Goal: Task Accomplishment & Management: Manage account settings

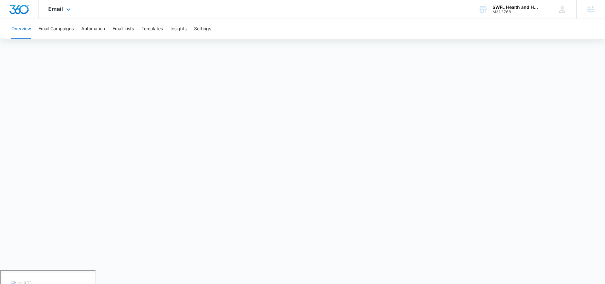
click at [60, 4] on div "Email Apps Reputation Websites Forms CRM Email Social POS Content Ads Intellige…" at bounding box center [60, 9] width 43 height 19
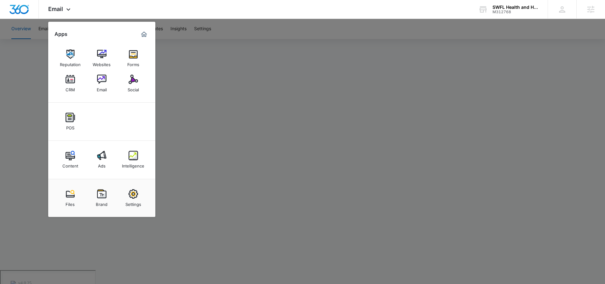
click at [313, 81] on div at bounding box center [302, 142] width 605 height 284
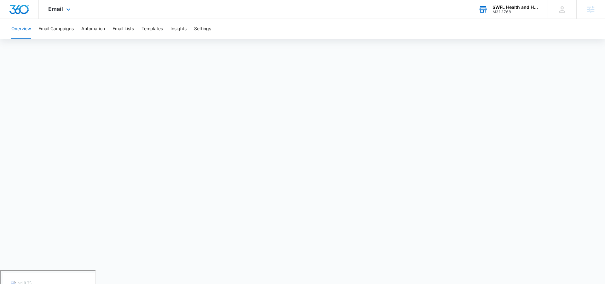
click at [508, 13] on div "M312768" at bounding box center [516, 12] width 46 height 4
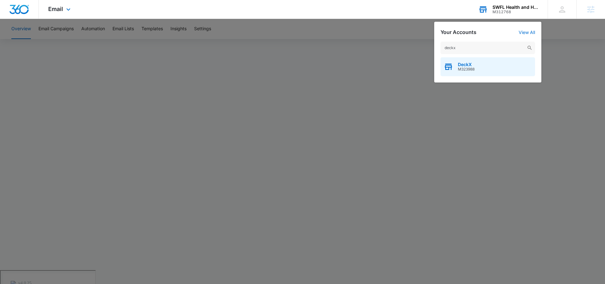
type input "deckx"
click at [464, 65] on span "DeckX" at bounding box center [466, 64] width 17 height 5
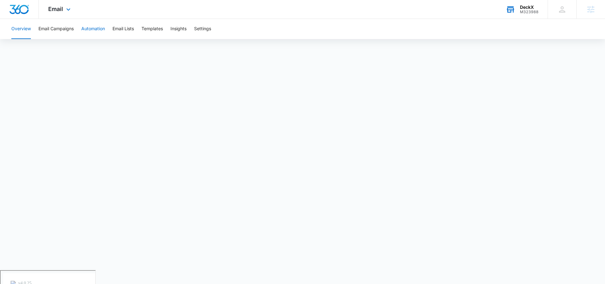
click at [93, 27] on button "Automation" at bounding box center [93, 29] width 24 height 20
click at [57, 32] on button "Email Campaigns" at bounding box center [55, 29] width 35 height 20
click at [61, 6] on span "Email" at bounding box center [55, 9] width 15 height 7
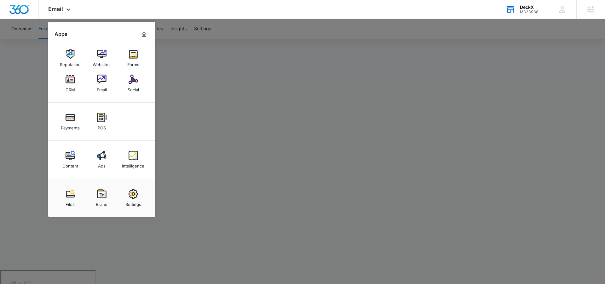
click at [186, 121] on div at bounding box center [302, 142] width 605 height 284
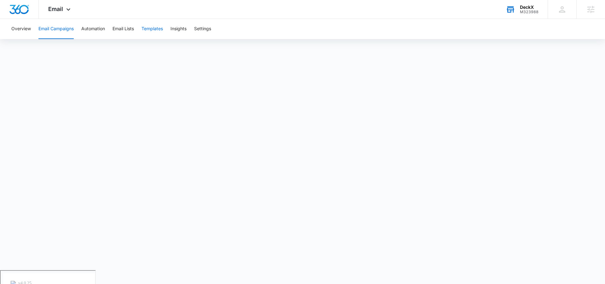
click at [160, 35] on button "Templates" at bounding box center [152, 29] width 21 height 20
click at [124, 26] on button "Email Lists" at bounding box center [123, 29] width 21 height 20
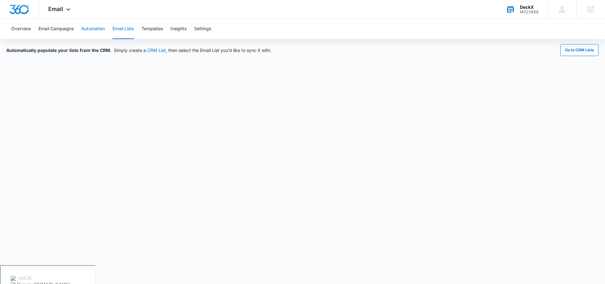
click at [94, 23] on button "Automation" at bounding box center [93, 29] width 24 height 20
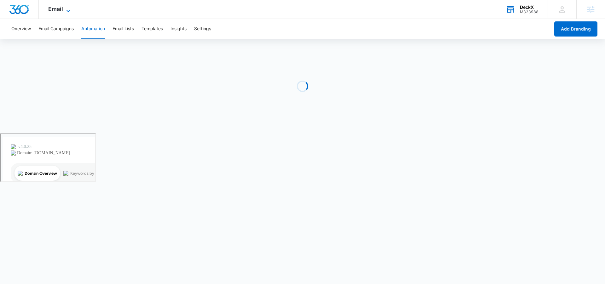
click at [56, 10] on span "Email" at bounding box center [55, 9] width 15 height 7
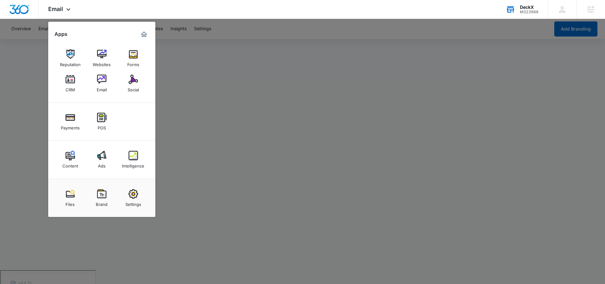
click at [230, 52] on div at bounding box center [302, 142] width 605 height 284
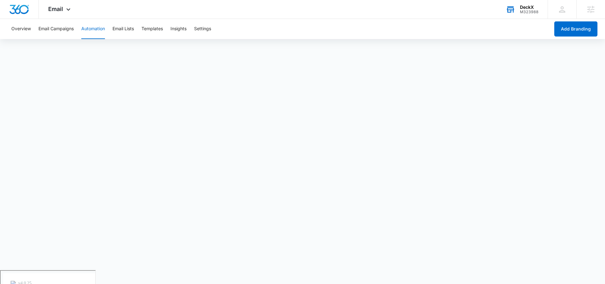
click at [168, 32] on div "Overview Email Campaigns Automation Email Lists Templates Insights Settings" at bounding box center [279, 29] width 542 height 20
click at [149, 28] on button "Templates" at bounding box center [152, 29] width 21 height 20
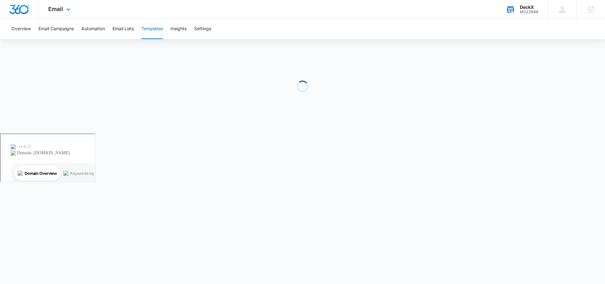
click at [67, 14] on div "Email Apps Reputation Websites Forms CRM Email Social Payments POS Content Ads …" at bounding box center [60, 9] width 43 height 19
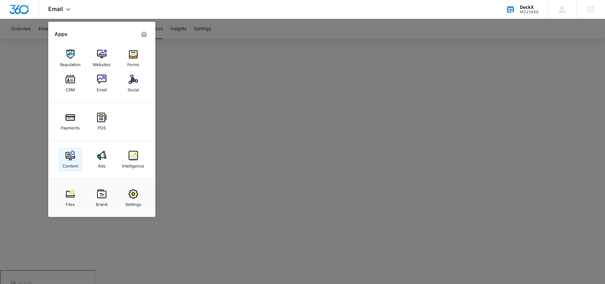
click at [71, 158] on img at bounding box center [70, 155] width 9 height 9
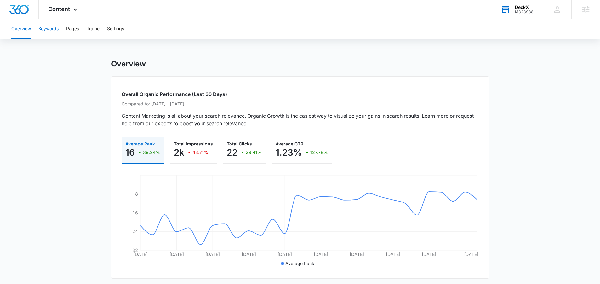
click at [48, 29] on button "Keywords" at bounding box center [48, 29] width 20 height 20
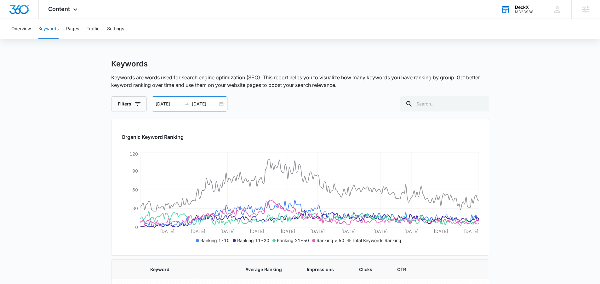
click at [221, 105] on div "01/01/2025 08/30/2025" at bounding box center [190, 103] width 76 height 15
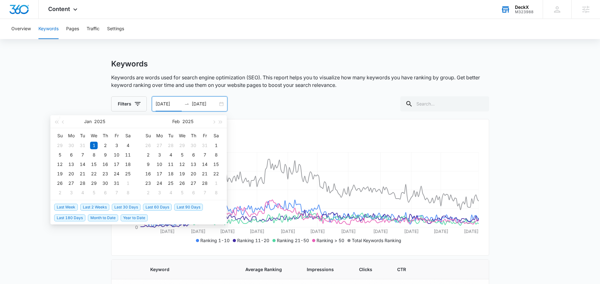
click at [159, 208] on span "Last 60 Days" at bounding box center [157, 207] width 29 height 7
type input "08/01/2025"
type input "09/30/2025"
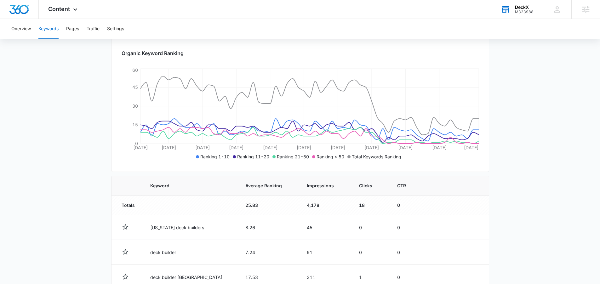
scroll to position [39, 0]
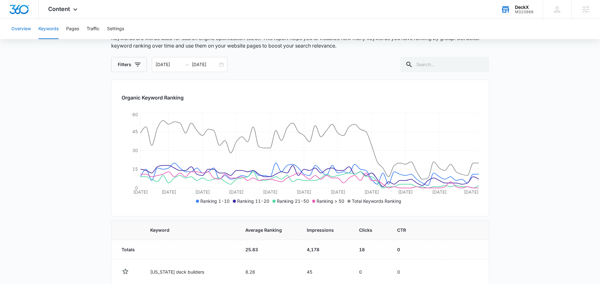
click at [28, 28] on button "Overview" at bounding box center [21, 29] width 20 height 20
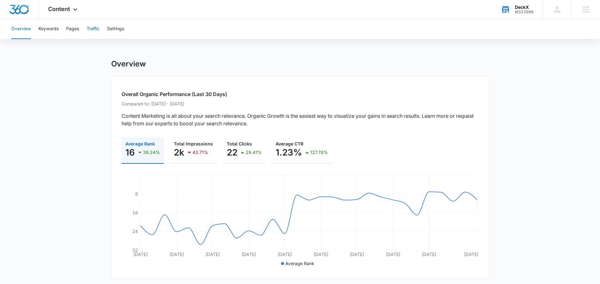
click at [94, 28] on button "Traffic" at bounding box center [93, 29] width 13 height 20
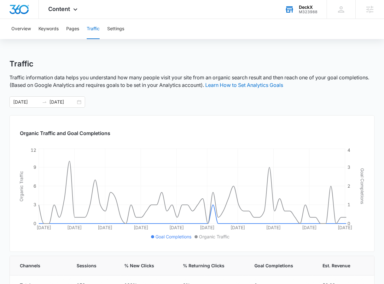
scroll to position [58, 0]
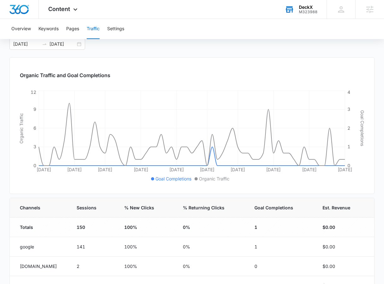
click at [269, 52] on div "Traffic Traffic information data helps you understand how many people visit you…" at bounding box center [191, 173] width 365 height 344
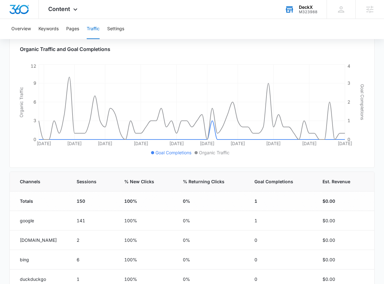
scroll to position [119, 0]
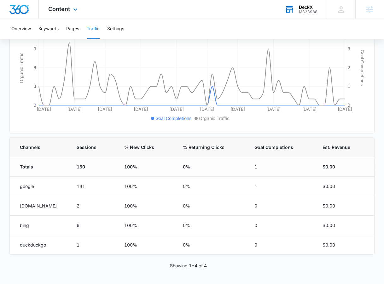
drag, startPoint x: 60, startPoint y: 6, endPoint x: 73, endPoint y: 6, distance: 13.2
click at [60, 6] on span "Content" at bounding box center [59, 9] width 22 height 7
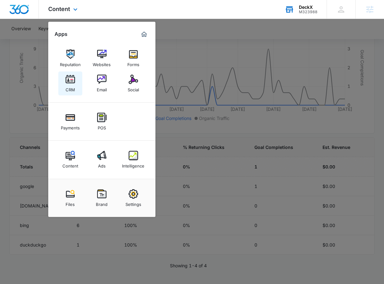
click at [73, 83] on img at bounding box center [70, 79] width 9 height 9
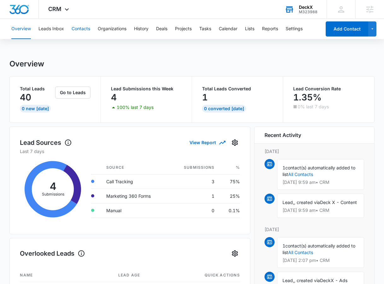
click at [81, 30] on button "Contacts" at bounding box center [81, 29] width 19 height 20
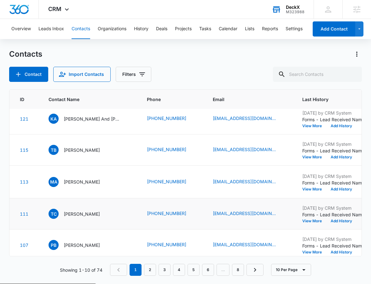
scroll to position [12, 21]
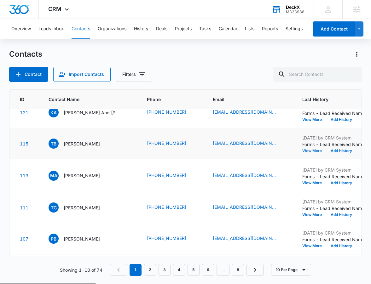
click at [303, 153] on button "View More" at bounding box center [314, 151] width 24 height 4
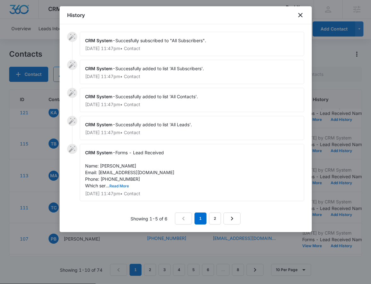
click at [118, 185] on button "Read More" at bounding box center [119, 186] width 20 height 4
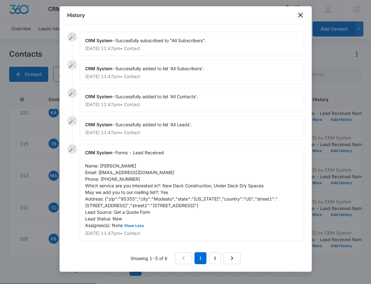
click at [300, 15] on icon "close" at bounding box center [300, 15] width 4 height 4
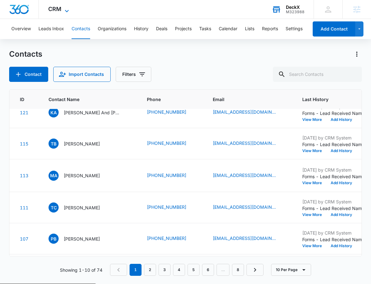
click at [65, 10] on icon at bounding box center [67, 11] width 8 height 8
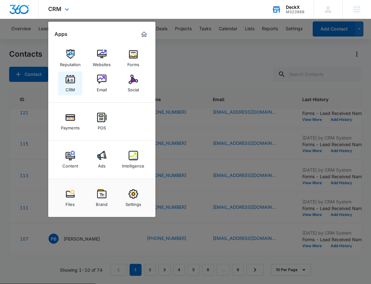
click at [73, 84] on img at bounding box center [70, 79] width 9 height 9
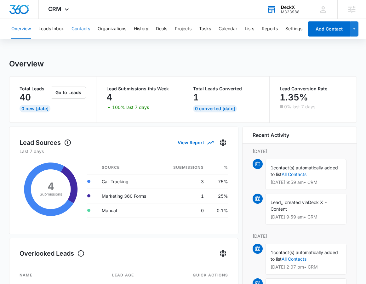
click at [86, 24] on button "Contacts" at bounding box center [81, 29] width 19 height 20
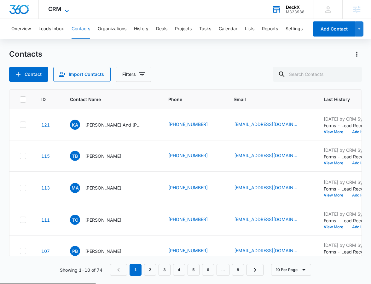
click at [57, 7] on span "CRM" at bounding box center [54, 9] width 13 height 7
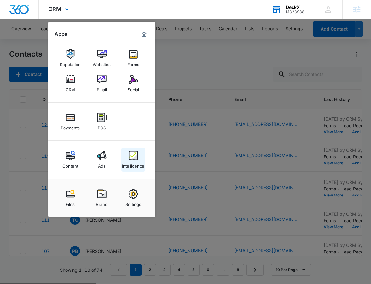
click at [129, 162] on div "Intelligence" at bounding box center [133, 164] width 22 height 8
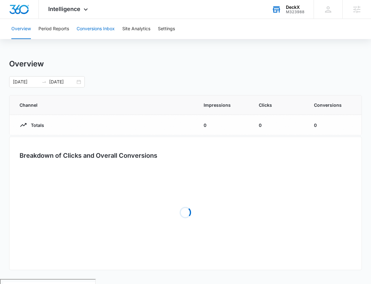
click at [109, 33] on button "Conversions Inbox" at bounding box center [96, 29] width 38 height 20
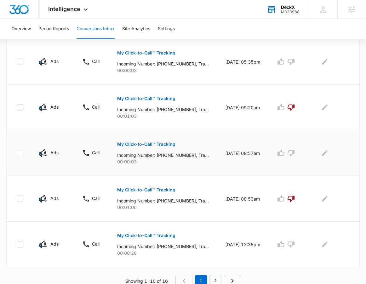
scroll to position [380, 0]
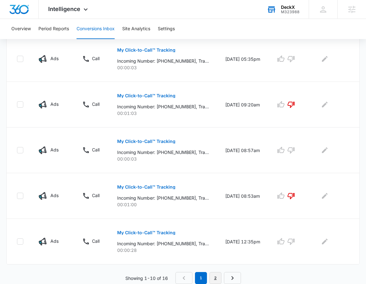
click at [216, 273] on link "2" at bounding box center [216, 278] width 12 height 12
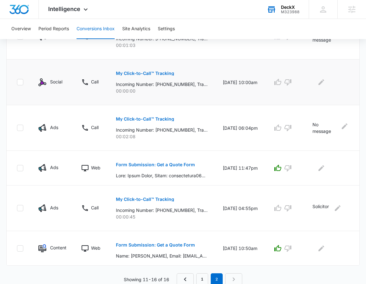
scroll to position [186, 0]
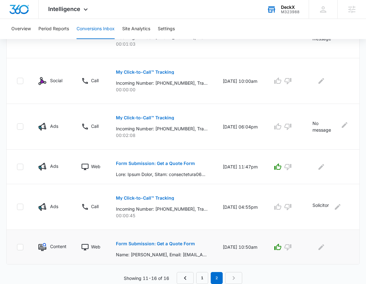
click at [165, 243] on p "Form Submission: Get a Quote Form" at bounding box center [155, 244] width 79 height 4
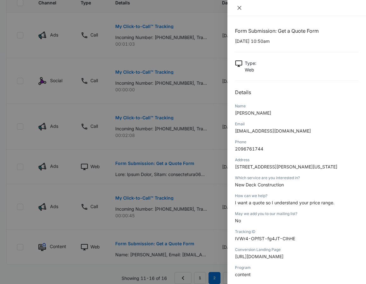
click at [239, 9] on icon "close" at bounding box center [239, 7] width 5 height 5
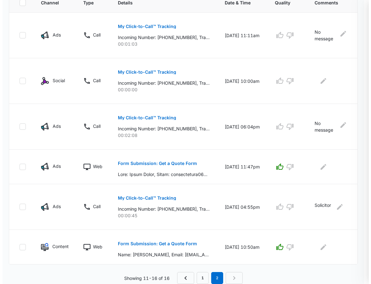
scroll to position [0, 0]
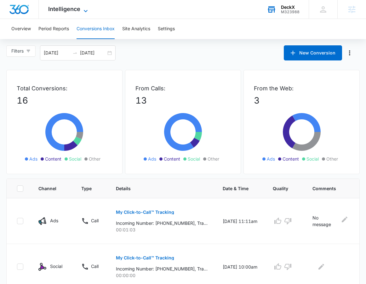
click at [55, 7] on span "Intelligence" at bounding box center [64, 9] width 32 height 7
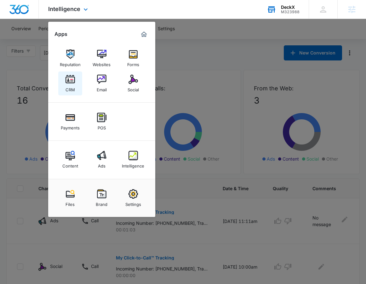
click at [74, 83] on img at bounding box center [70, 79] width 9 height 9
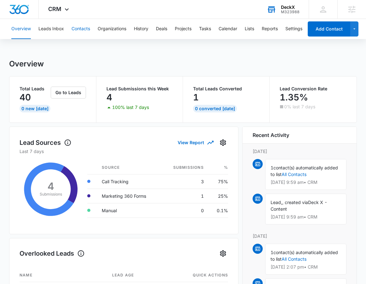
click at [88, 28] on button "Contacts" at bounding box center [81, 29] width 19 height 20
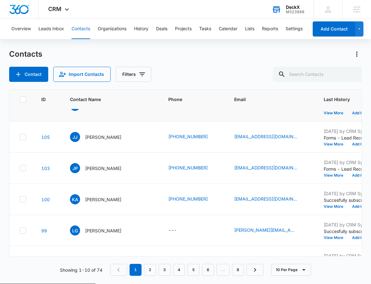
scroll to position [156, 0]
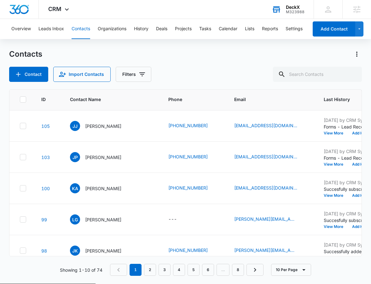
click at [105, 98] on p "Padraic Bourke" at bounding box center [103, 95] width 36 height 7
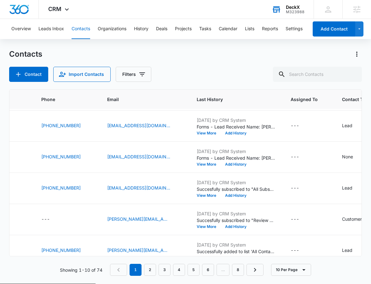
scroll to position [156, 136]
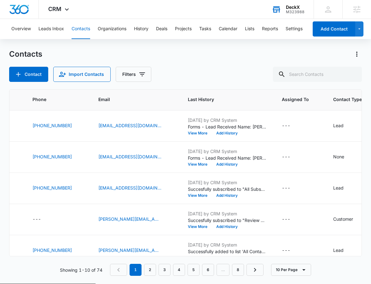
click at [188, 104] on button "View More" at bounding box center [200, 102] width 24 height 4
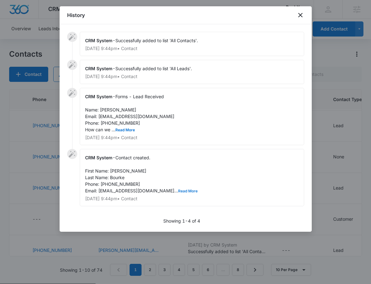
click at [178, 191] on button "Read More" at bounding box center [188, 191] width 20 height 4
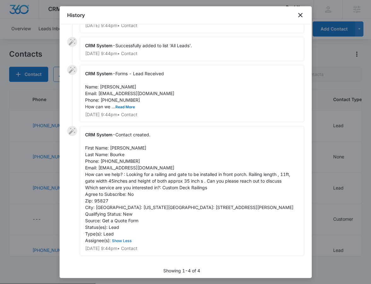
scroll to position [33, 0]
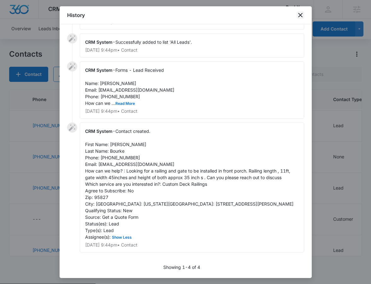
click at [301, 16] on icon "close" at bounding box center [300, 15] width 4 height 4
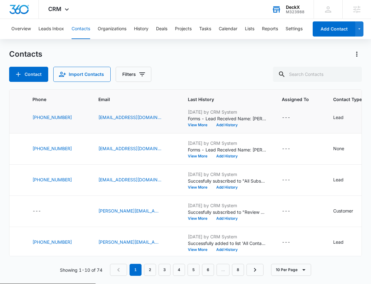
scroll to position [166, 136]
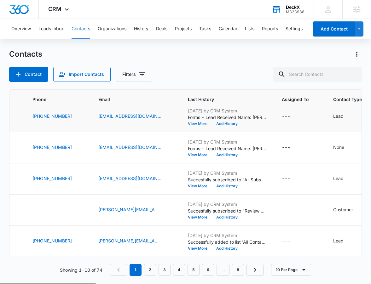
click at [188, 126] on button "View More" at bounding box center [200, 124] width 24 height 4
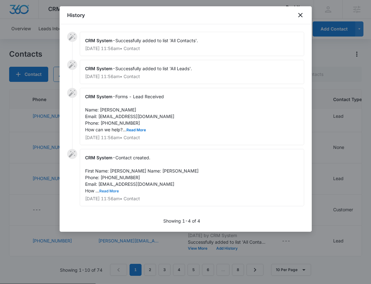
click at [113, 193] on button "Read More" at bounding box center [109, 191] width 20 height 4
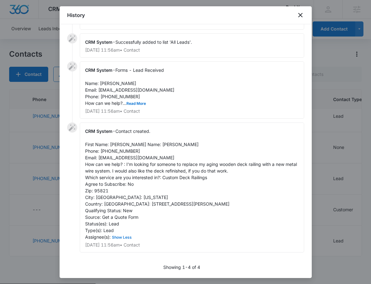
scroll to position [46, 0]
click at [301, 14] on icon "close" at bounding box center [300, 15] width 4 height 4
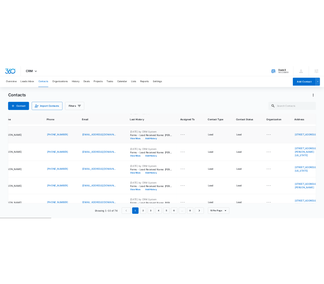
scroll to position [0, 87]
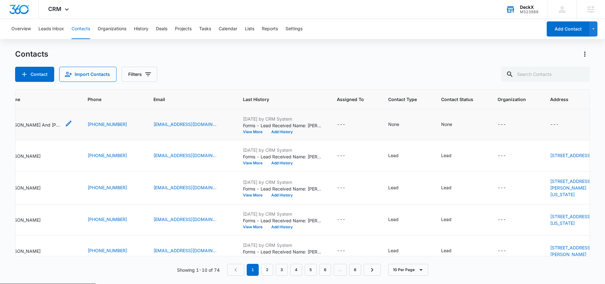
click at [36, 122] on p "Kelli And John Willard" at bounding box center [32, 125] width 57 height 7
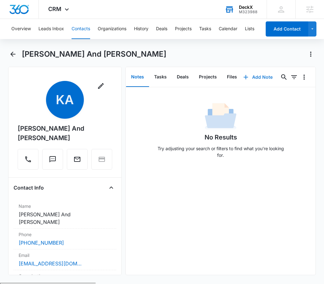
click at [249, 76] on button "Add Note" at bounding box center [258, 77] width 42 height 15
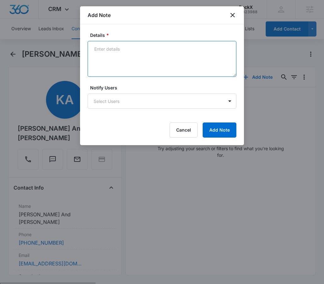
click at [146, 61] on textarea "Details *" at bounding box center [162, 59] width 149 height 36
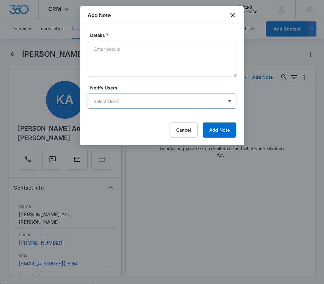
click at [172, 101] on body "CRM Apps Reputation Websites Forms CRM Email Social Payments POS Content Ads In…" at bounding box center [162, 166] width 324 height 333
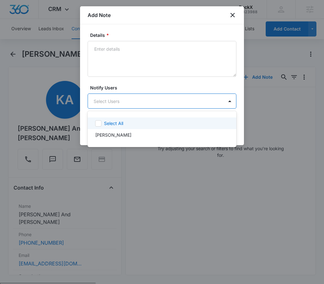
click at [179, 79] on div at bounding box center [162, 142] width 324 height 284
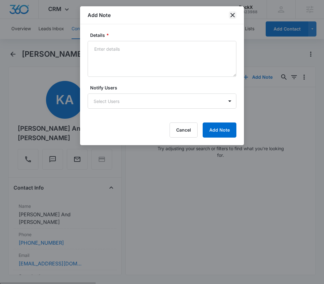
click at [233, 18] on icon "close" at bounding box center [233, 15] width 8 height 8
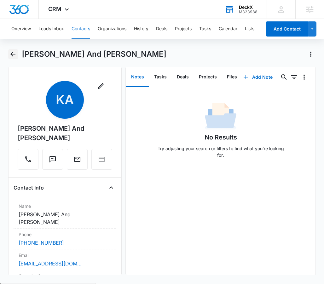
click at [12, 53] on icon "Back" at bounding box center [13, 54] width 8 height 8
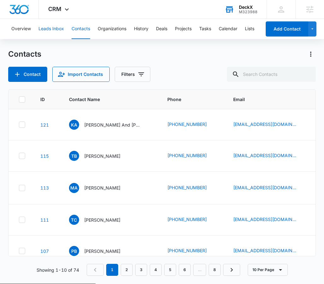
click at [54, 30] on button "Leads Inbox" at bounding box center [51, 29] width 26 height 20
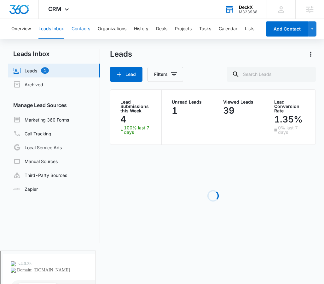
click at [85, 24] on button "Contacts" at bounding box center [81, 29] width 19 height 20
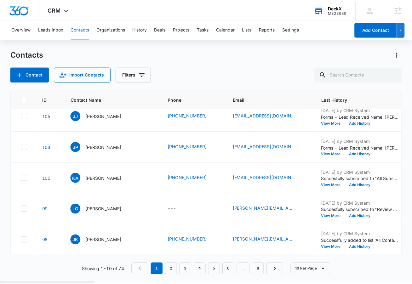
scroll to position [190, 0]
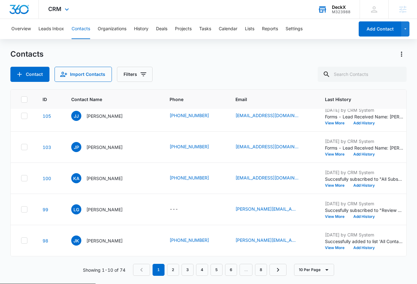
click at [61, 16] on div "CRM Apps Reputation Websites Forms CRM Email Social Payments POS Content Ads In…" at bounding box center [59, 9] width 41 height 19
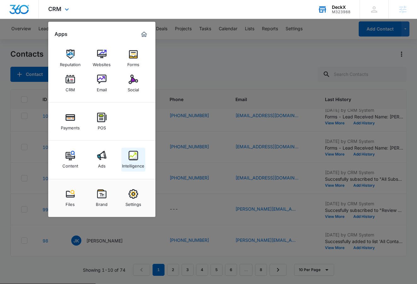
click at [139, 166] on div "Intelligence" at bounding box center [133, 164] width 22 height 8
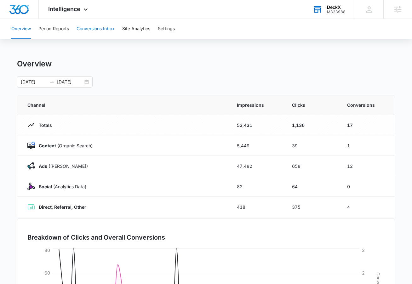
click at [98, 26] on button "Conversions Inbox" at bounding box center [96, 29] width 38 height 20
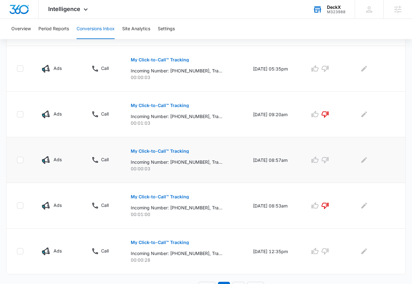
scroll to position [380, 0]
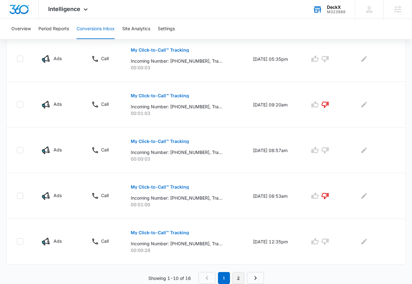
click at [241, 278] on link "2" at bounding box center [239, 278] width 12 height 12
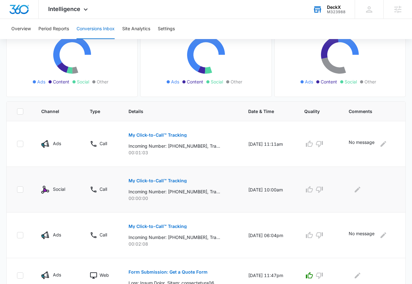
scroll to position [81, 0]
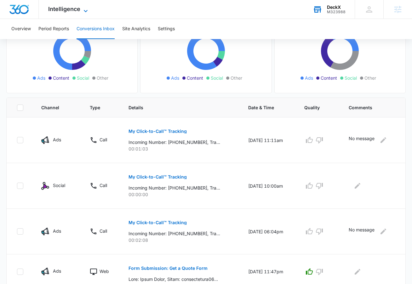
click at [85, 9] on icon at bounding box center [86, 11] width 8 height 8
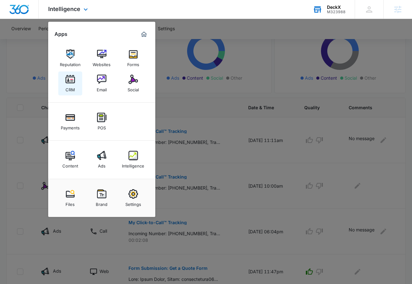
click at [68, 84] on div "CRM" at bounding box center [70, 88] width 9 height 8
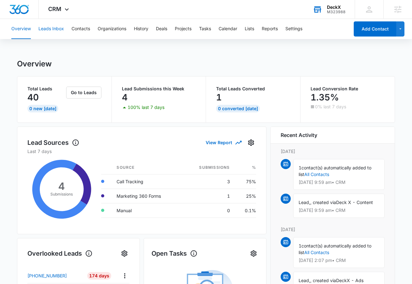
click at [52, 31] on button "Leads Inbox" at bounding box center [51, 29] width 26 height 20
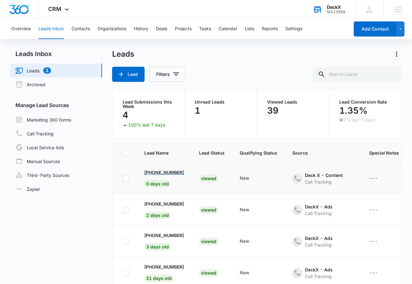
click at [167, 174] on p "+1 (510) 508-8384" at bounding box center [164, 172] width 40 height 7
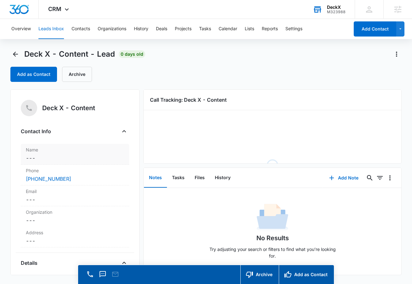
click at [39, 159] on dd "Cancel Save Changes ---" at bounding box center [75, 158] width 98 height 8
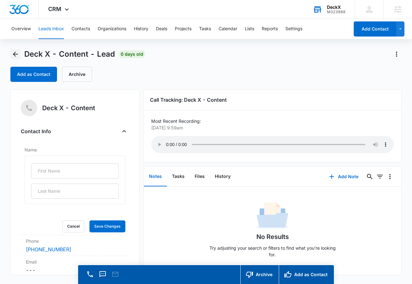
click at [11, 55] on button "Back" at bounding box center [15, 54] width 10 height 10
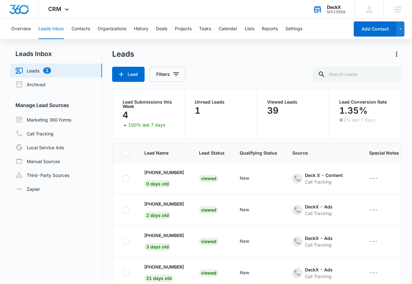
click at [326, 9] on div "DeckX M323988 Your Accounts View All" at bounding box center [329, 9] width 51 height 19
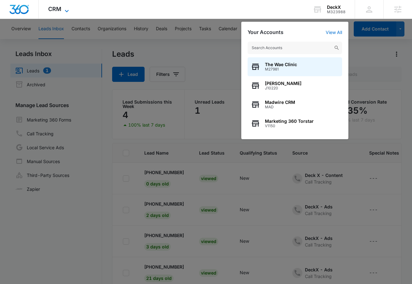
drag, startPoint x: 64, startPoint y: 14, endPoint x: 61, endPoint y: 11, distance: 4.9
click at [64, 14] on div "CRM Apps Reputation Websites Forms CRM Email Social Payments POS Content Ads In…" at bounding box center [59, 9] width 41 height 19
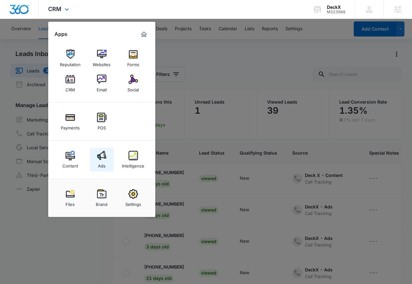
click at [111, 153] on link "Ads" at bounding box center [102, 160] width 24 height 24
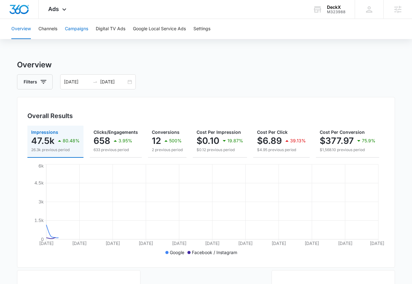
click at [72, 32] on button "Campaigns" at bounding box center [76, 29] width 23 height 20
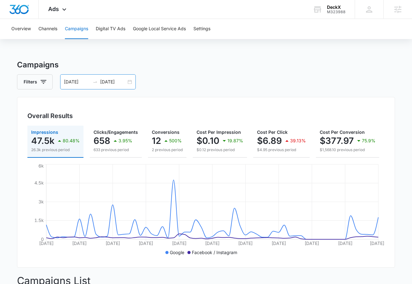
click at [127, 81] on div "08/01/2025 09/30/2025" at bounding box center [98, 81] width 76 height 15
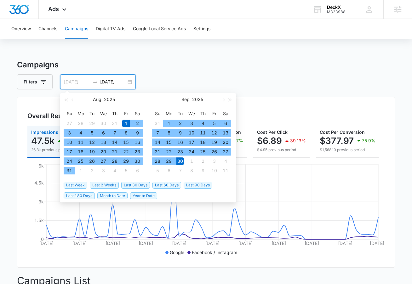
type input "08/01/2025"
click at [129, 123] on div "1" at bounding box center [126, 124] width 8 height 8
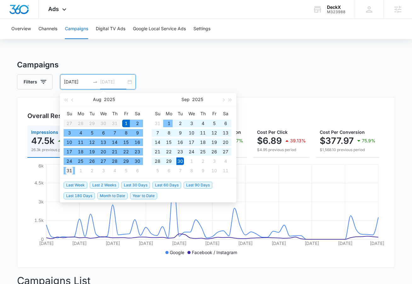
type input "08/31/2025"
click at [71, 170] on div "31" at bounding box center [70, 171] width 8 height 8
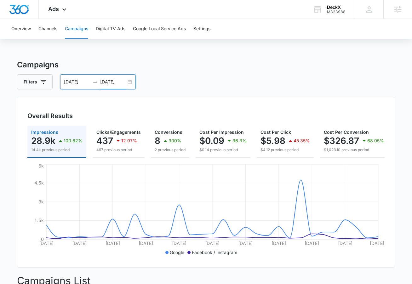
click at [128, 83] on div "08/01/2025 08/31/2025" at bounding box center [98, 81] width 76 height 15
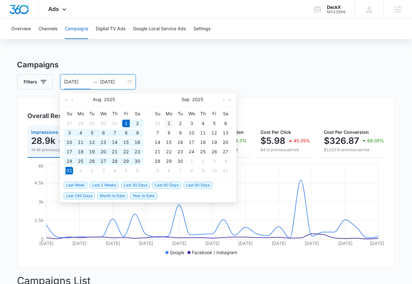
type input "09/01/2025"
click at [171, 125] on div "1" at bounding box center [169, 124] width 8 height 8
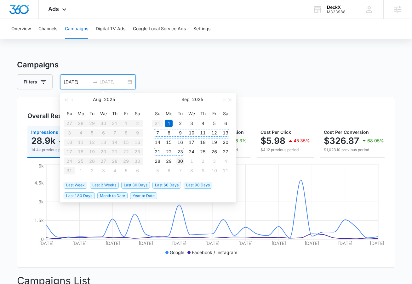
type input "09/30/2025"
click at [178, 159] on div "30" at bounding box center [181, 162] width 8 height 8
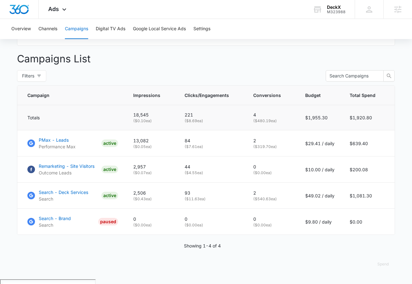
scroll to position [12, 0]
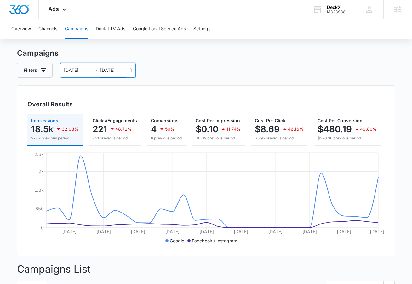
click at [128, 70] on div "09/01/2025 09/30/2025" at bounding box center [98, 70] width 76 height 15
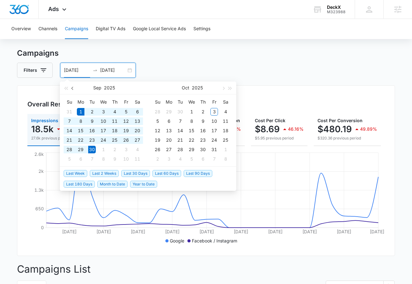
click at [73, 89] on span "button" at bounding box center [73, 88] width 3 height 3
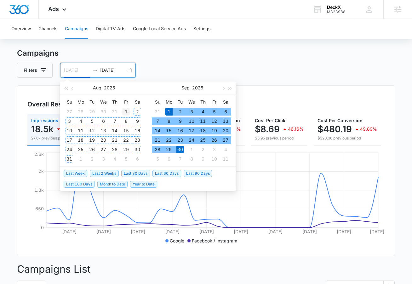
type input "08/01/2025"
click at [128, 113] on div "1" at bounding box center [126, 112] width 8 height 8
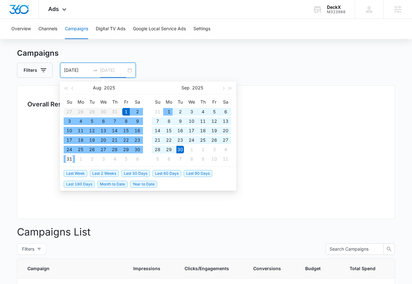
type input "08/31/2025"
click at [72, 159] on div "31" at bounding box center [70, 159] width 8 height 8
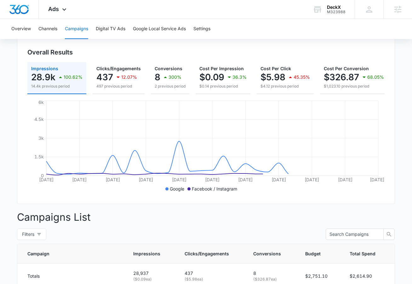
scroll to position [139, 0]
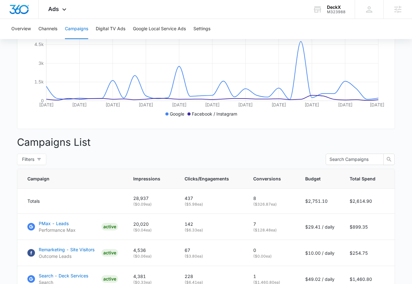
click at [384, 142] on p "Campaigns List" at bounding box center [206, 142] width 378 height 15
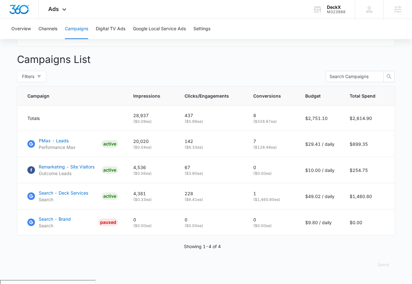
scroll to position [0, 0]
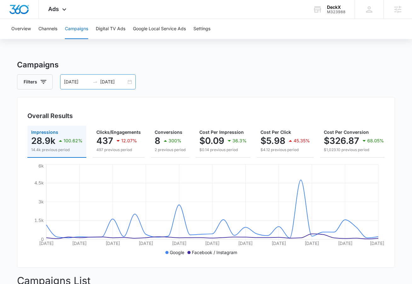
click at [130, 80] on div "08/01/2025 08/31/2025" at bounding box center [98, 81] width 76 height 15
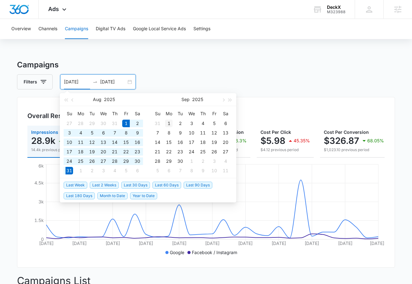
type input "09/01/2025"
drag, startPoint x: 169, startPoint y: 123, endPoint x: 185, endPoint y: 154, distance: 35.0
click at [169, 123] on div "1" at bounding box center [169, 124] width 8 height 8
type input "09/02/2025"
type input "09/30/2025"
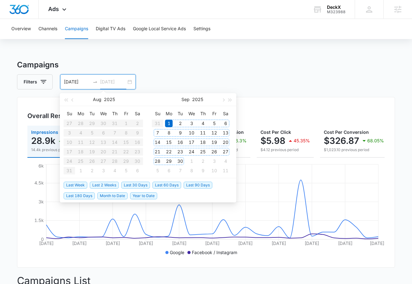
click at [183, 161] on div "30" at bounding box center [181, 162] width 8 height 8
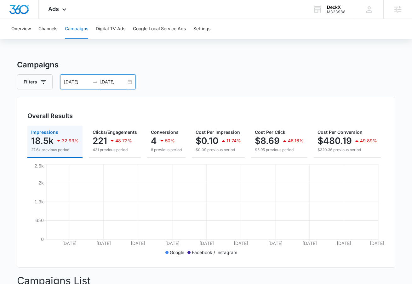
click at [207, 72] on div "Campaigns Filters 09/01/2025 09/30/2025 Overall Results Impressions 18.5k 32.93…" at bounding box center [206, 280] width 378 height 443
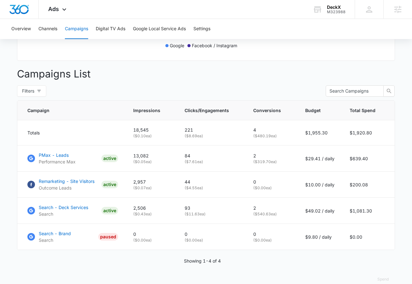
scroll to position [220, 0]
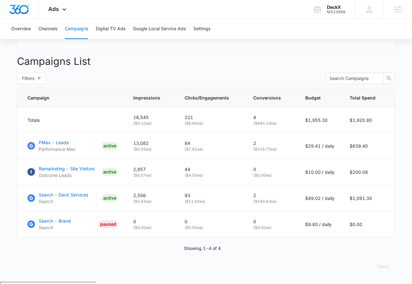
click at [289, 66] on p "Campaigns List" at bounding box center [206, 61] width 378 height 15
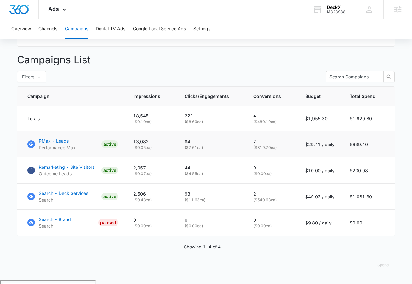
scroll to position [222, 0]
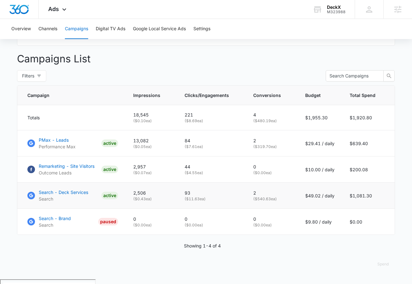
click at [269, 202] on p "( $540.63 ea)" at bounding box center [271, 199] width 37 height 6
click at [277, 249] on div "Showing 1-4 of 4" at bounding box center [206, 246] width 378 height 7
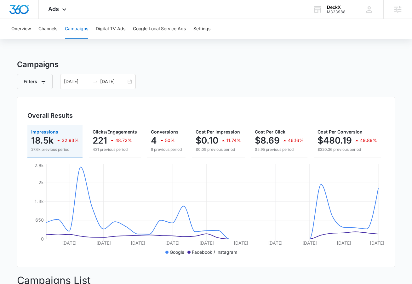
scroll to position [0, 0]
click at [129, 82] on div "09/01/2025 09/30/2025" at bounding box center [98, 81] width 76 height 15
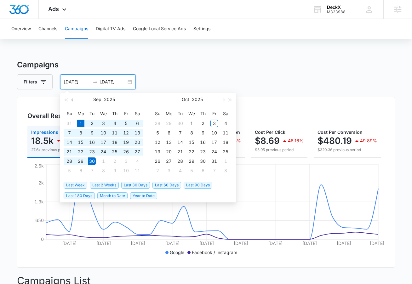
click at [74, 100] on span "button" at bounding box center [73, 99] width 3 height 3
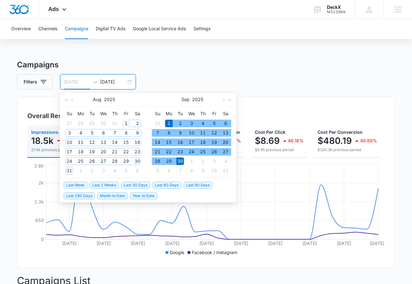
type input "08/01/2025"
click at [127, 121] on div "1" at bounding box center [126, 124] width 8 height 8
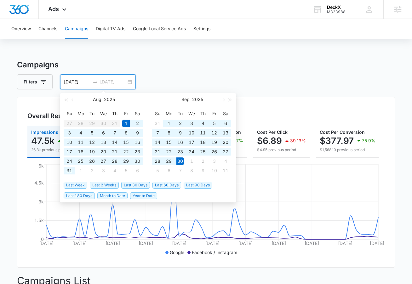
type input "09/30/2025"
click at [170, 85] on div "Filters 08/01/2025 09/30/2025" at bounding box center [206, 81] width 378 height 15
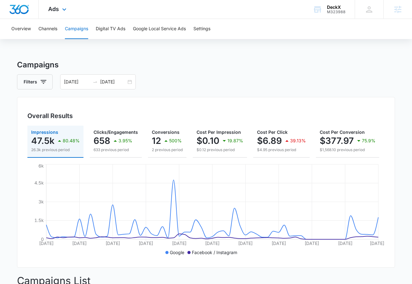
click at [60, 10] on div "Ads Apps Reputation Websites Forms CRM Email Social Payments POS Content Ads In…" at bounding box center [58, 9] width 39 height 19
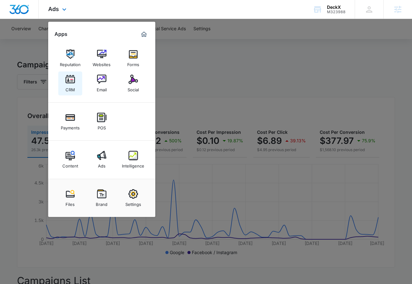
click at [66, 83] on img at bounding box center [70, 79] width 9 height 9
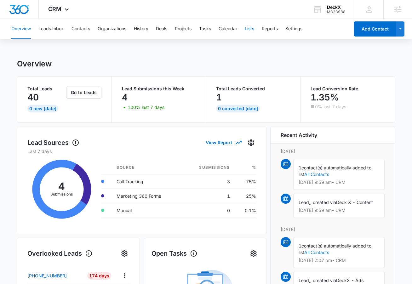
click at [252, 28] on button "Lists" at bounding box center [249, 29] width 9 height 20
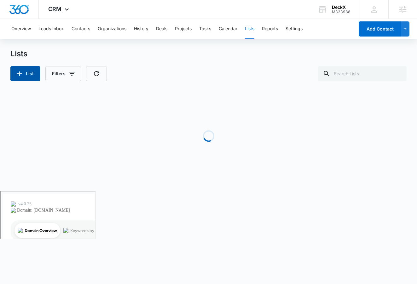
click at [19, 77] on icon "button" at bounding box center [20, 74] width 8 height 8
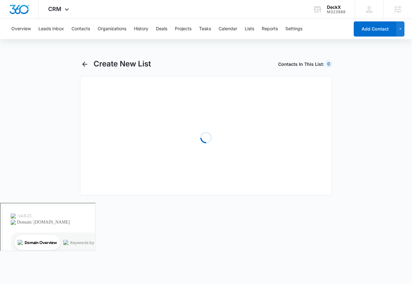
select select "31"
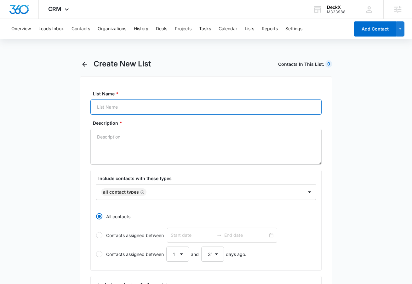
click at [122, 105] on input "List Name *" at bounding box center [205, 107] width 231 height 15
type input "Lapse"
click at [85, 62] on icon "button" at bounding box center [85, 65] width 8 height 8
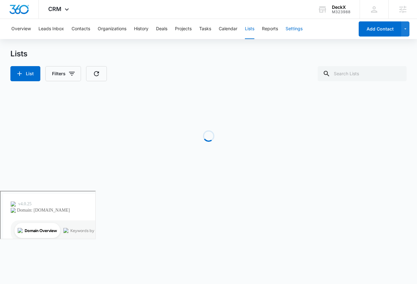
drag, startPoint x: 292, startPoint y: 24, endPoint x: 305, endPoint y: 22, distance: 13.7
click at [292, 23] on button "Settings" at bounding box center [294, 29] width 17 height 20
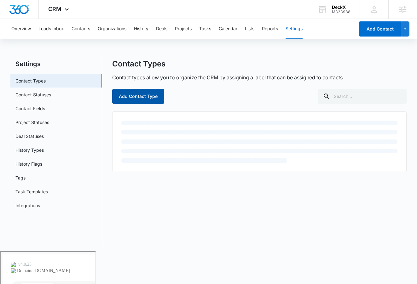
click at [127, 99] on button "Add Contact Type" at bounding box center [138, 96] width 52 height 15
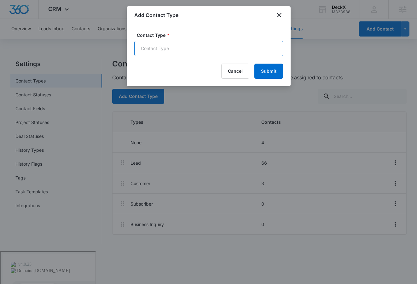
click at [188, 48] on input "Contact Type *" at bounding box center [208, 48] width 149 height 15
type input "Lapsed Client"
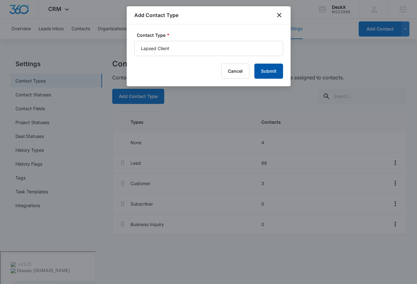
click at [266, 67] on button "Submit" at bounding box center [268, 71] width 29 height 15
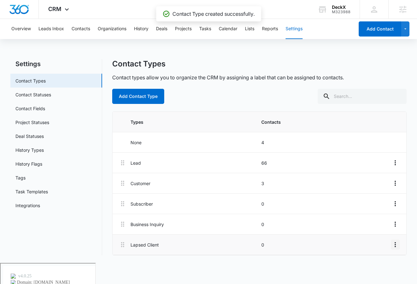
click at [393, 246] on icon "Overflow Menu" at bounding box center [395, 245] width 8 height 8
click at [378, 259] on button "Edit" at bounding box center [382, 262] width 36 height 9
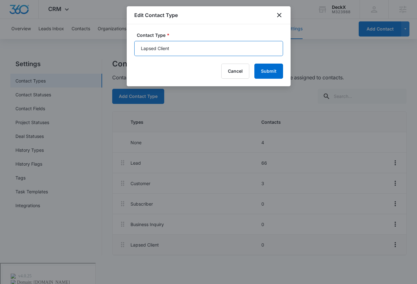
drag, startPoint x: 178, startPoint y: 48, endPoint x: 158, endPoint y: 49, distance: 19.9
click at [158, 49] on input "Lapsed Client" at bounding box center [208, 48] width 149 height 15
type input "Lapsed Lead"
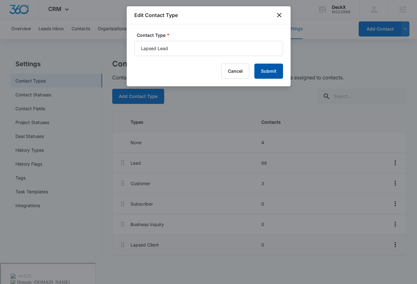
click at [267, 74] on button "Submit" at bounding box center [268, 71] width 29 height 15
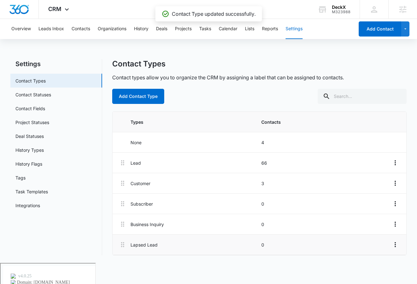
click at [256, 31] on div "Overview Leads Inbox Contacts Organizations History Deals Projects Tasks Calend…" at bounding box center [181, 29] width 347 height 20
click at [253, 30] on button "Lists" at bounding box center [249, 29] width 9 height 20
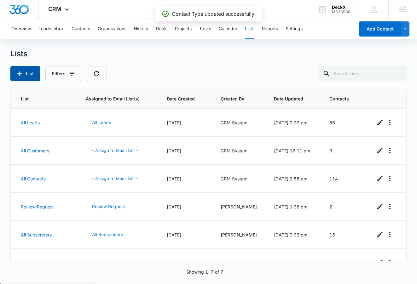
click at [24, 76] on button "List" at bounding box center [25, 73] width 30 height 15
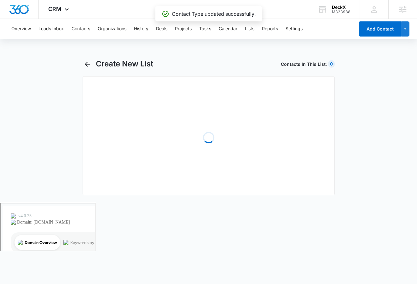
select select "31"
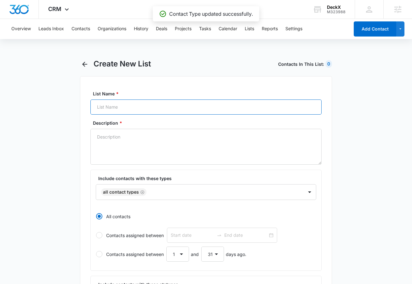
click at [119, 100] on input "List Name *" at bounding box center [205, 107] width 231 height 15
type input "Lapsed Lead"
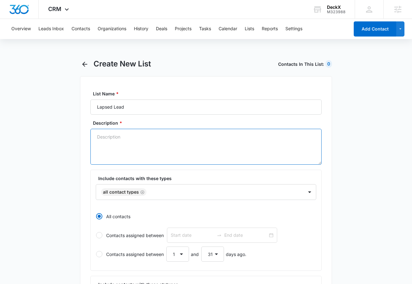
click at [152, 143] on textarea "Description *" at bounding box center [205, 147] width 231 height 36
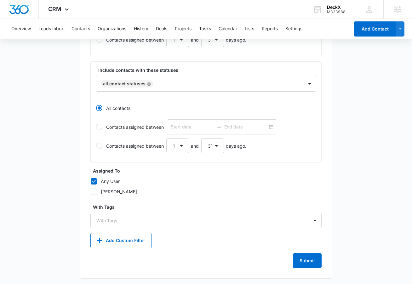
scroll to position [217, 0]
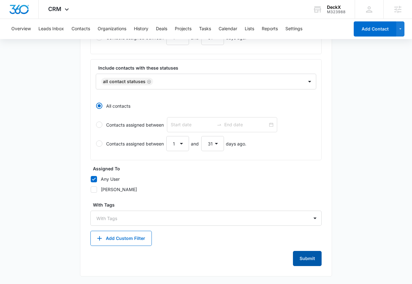
type textarea "Lapsed leads"
click at [313, 255] on button "Submit" at bounding box center [307, 258] width 29 height 15
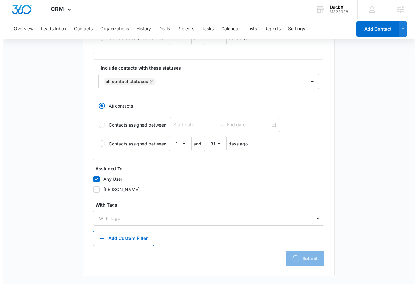
scroll to position [0, 0]
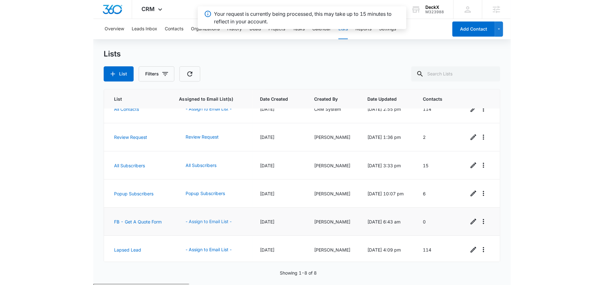
scroll to position [72, 0]
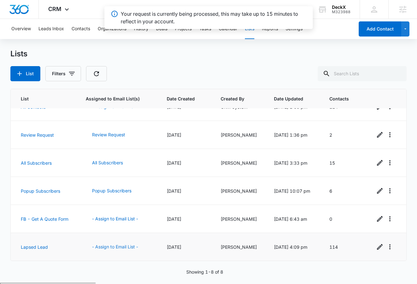
click at [117, 244] on button "- Assign to Email List -" at bounding box center [115, 247] width 59 height 15
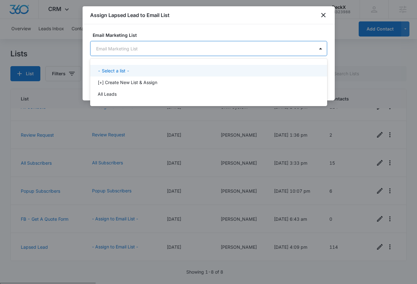
click at [142, 49] on body "CRM Apps Reputation Websites Forms CRM Email Social Payments POS Content Ads In…" at bounding box center [208, 142] width 417 height 284
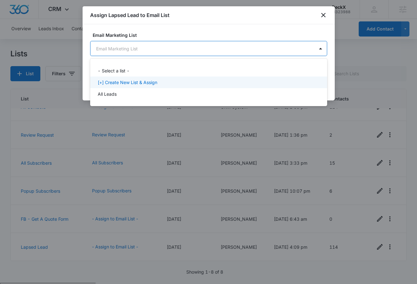
click at [118, 80] on p "[+] Create New List & Assign" at bounding box center [128, 82] width 60 height 7
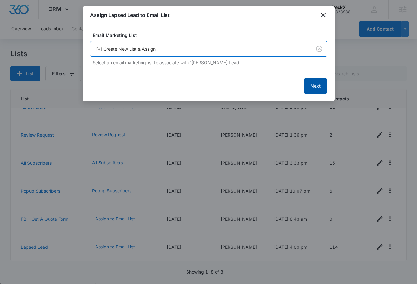
click at [323, 86] on button "Next" at bounding box center [315, 85] width 23 height 15
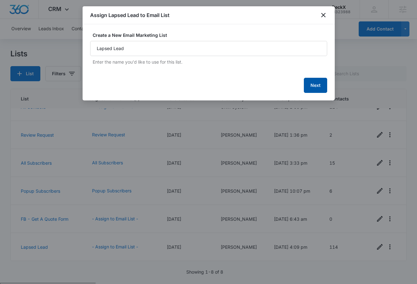
click at [317, 86] on button "Next" at bounding box center [315, 85] width 23 height 15
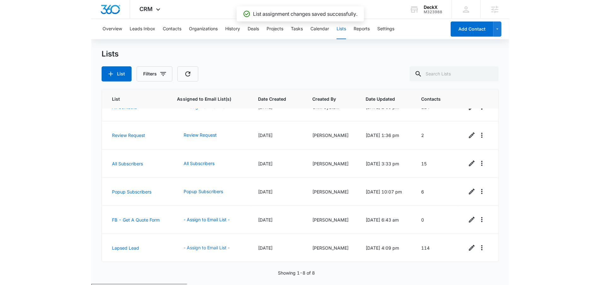
scroll to position [72, 0]
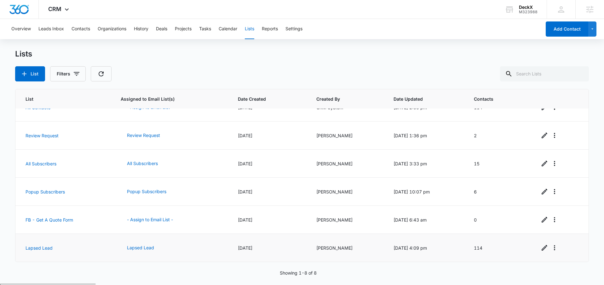
drag, startPoint x: 412, startPoint y: 243, endPoint x: 529, endPoint y: 243, distance: 117.6
click at [413, 243] on td "10/03/2025 @ 4:09 pm" at bounding box center [426, 248] width 80 height 28
click at [543, 247] on icon "Edit" at bounding box center [545, 248] width 8 height 8
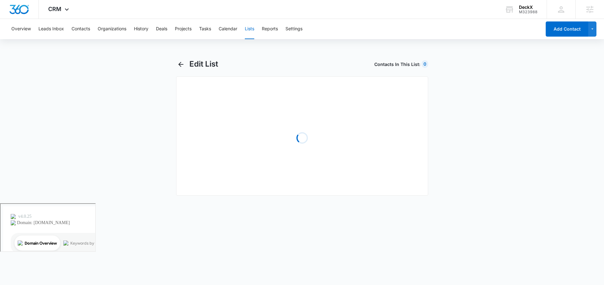
select select "31"
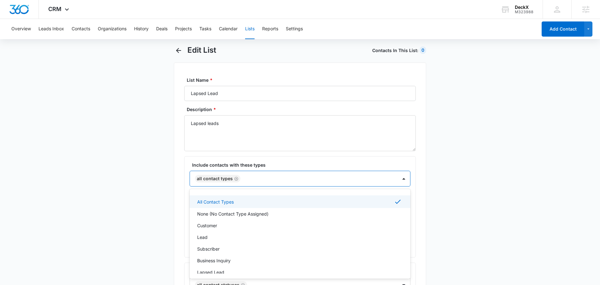
click at [258, 186] on div "All Contact Types, 1 of 7. 7 results available. Use Up and Down to choose optio…" at bounding box center [299, 179] width 221 height 16
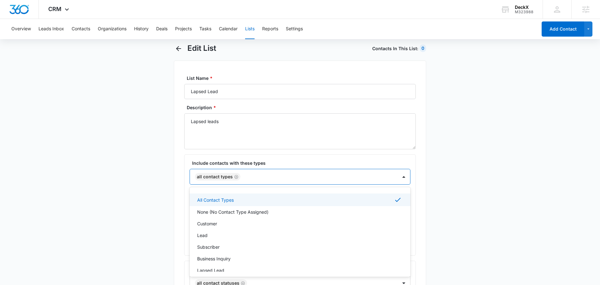
click at [234, 176] on icon "Remove All Contact Types" at bounding box center [236, 176] width 4 height 5
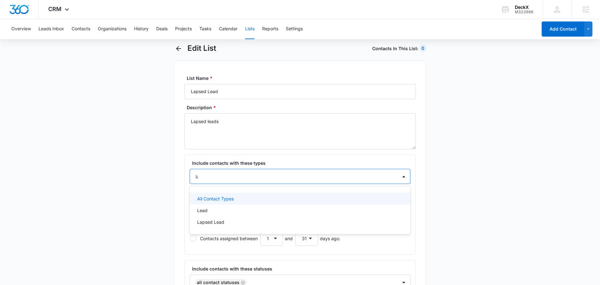
type input "lap"
click at [207, 199] on p "Lapsed Lead" at bounding box center [210, 198] width 27 height 7
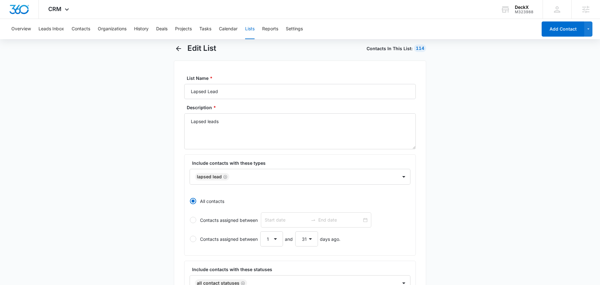
click at [178, 157] on div "List Name * Lapsed Lead Description * Lapsed leads Include contacts with these …" at bounding box center [300, 269] width 252 height 417
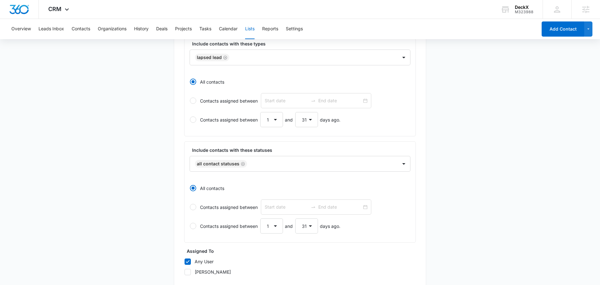
scroll to position [217, 0]
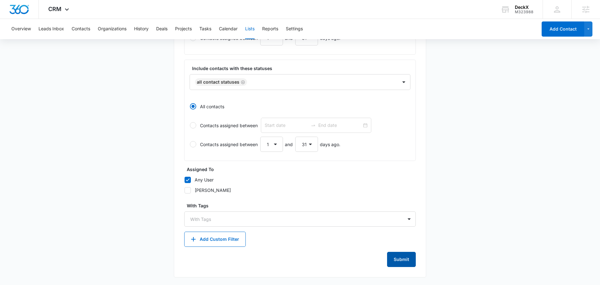
click at [397, 255] on button "Submit" at bounding box center [401, 259] width 29 height 15
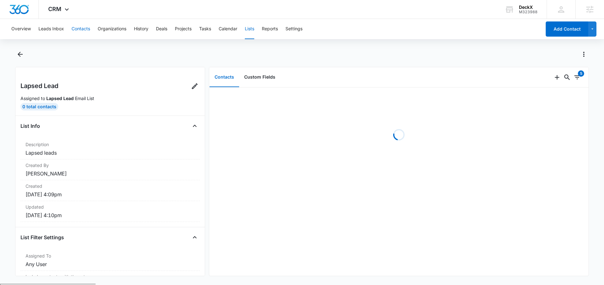
click at [80, 27] on button "Contacts" at bounding box center [81, 29] width 19 height 20
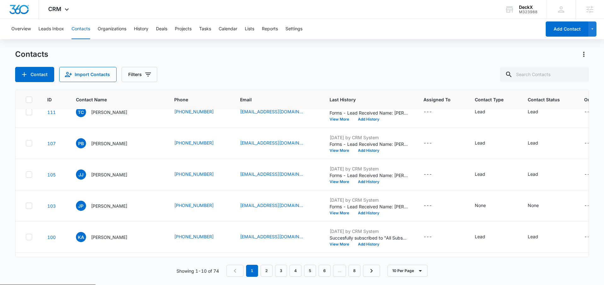
scroll to position [112, 0]
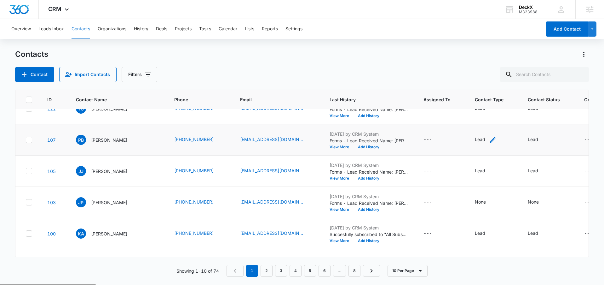
click at [490, 142] on icon "Contact Type - Lead - Select to Edit Field" at bounding box center [493, 140] width 6 height 6
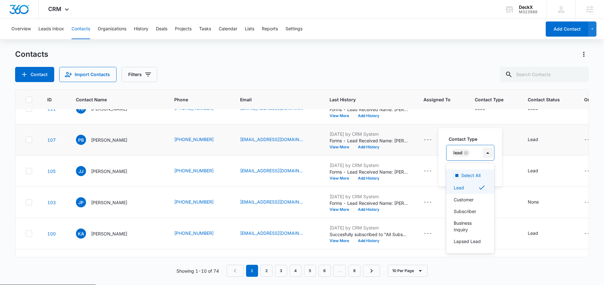
click at [485, 153] on div at bounding box center [488, 153] width 10 height 10
click at [463, 185] on p "Lead" at bounding box center [459, 187] width 10 height 7
click at [468, 233] on p "Lapsed Lead" at bounding box center [467, 233] width 27 height 7
click at [488, 142] on div "Contact Type option Lapsed Lead, selected. Select All, 1 of 6. 6 results availa…" at bounding box center [478, 148] width 64 height 25
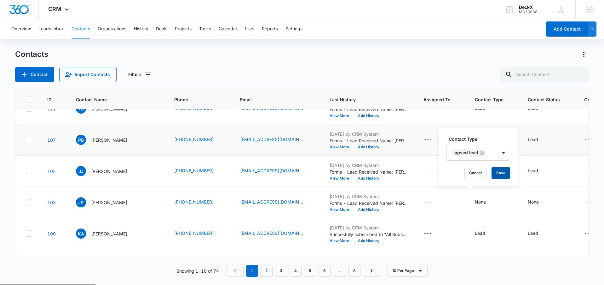
click at [505, 174] on button "Save" at bounding box center [501, 173] width 19 height 12
click at [33, 79] on button "Contact" at bounding box center [34, 74] width 39 height 15
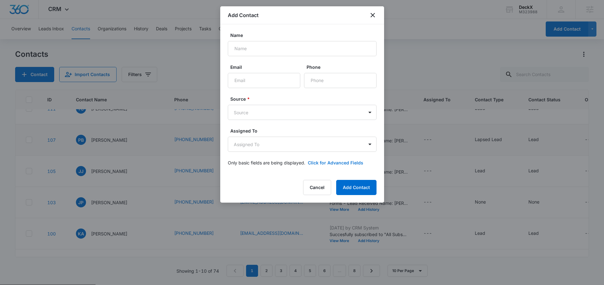
click at [341, 165] on button "Click for Advanced Fields" at bounding box center [335, 162] width 55 height 7
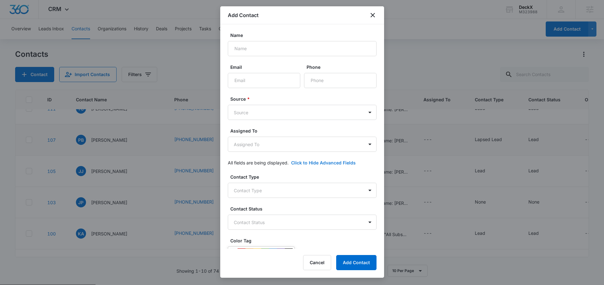
scroll to position [10, 0]
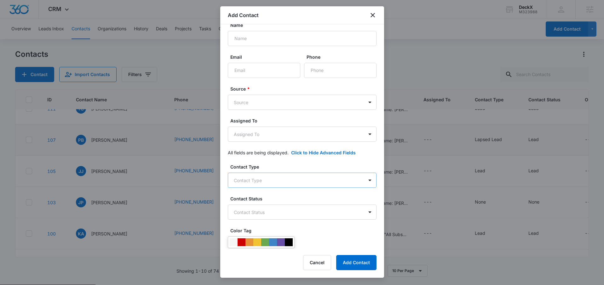
click at [279, 179] on body "CRM Apps Reputation Websites Forms CRM Email Social Payments POS Content Ads In…" at bounding box center [302, 167] width 604 height 334
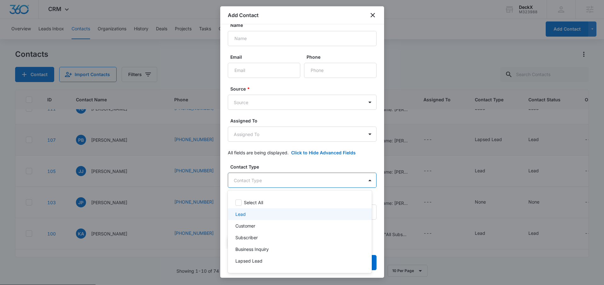
click at [371, 14] on div at bounding box center [302, 142] width 604 height 285
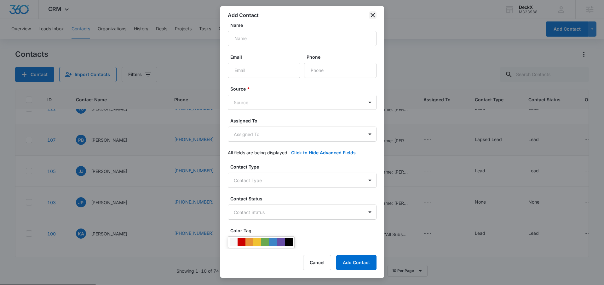
click at [373, 14] on icon "close" at bounding box center [373, 15] width 8 height 8
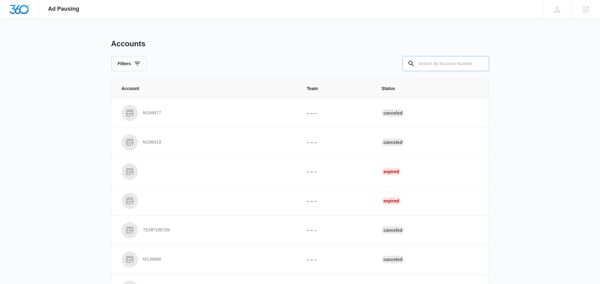
click at [426, 67] on input "text" at bounding box center [446, 63] width 87 height 15
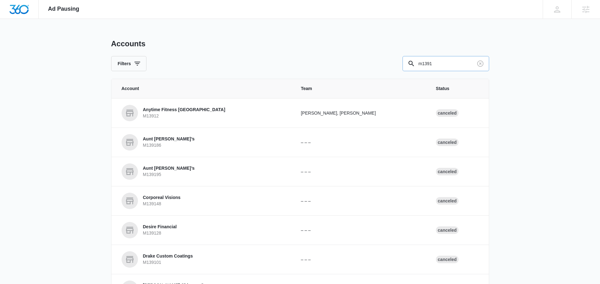
click at [464, 61] on input "m1391" at bounding box center [446, 63] width 87 height 15
type input "m13921"
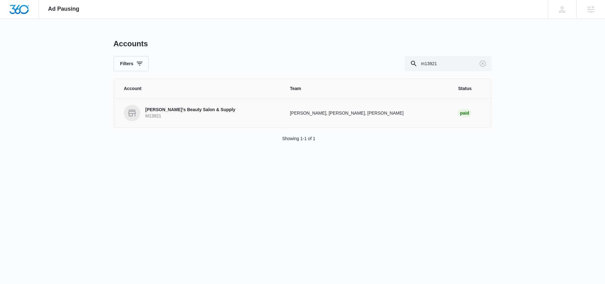
click at [166, 112] on p "Marie's Beauty Salon & Supply" at bounding box center [190, 110] width 90 height 6
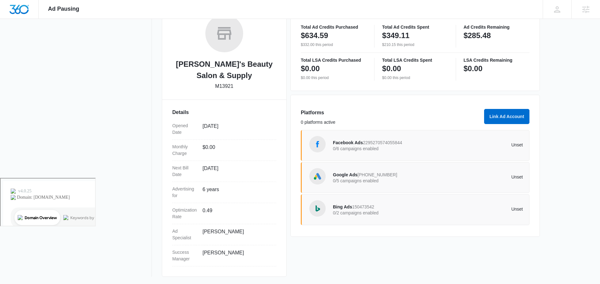
scroll to position [107, 0]
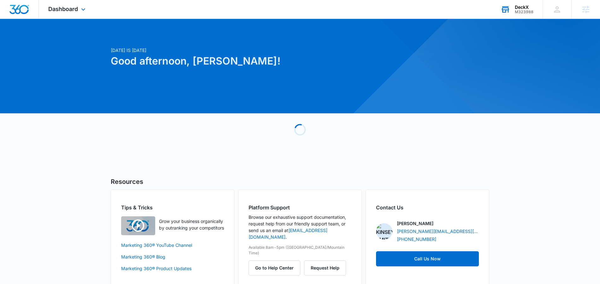
click at [520, 7] on div "DeckX" at bounding box center [523, 7] width 19 height 5
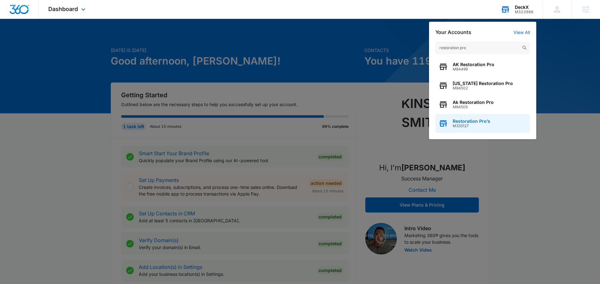
type input "restoration pro"
click at [466, 117] on div "Restoration Pro’s M333127" at bounding box center [482, 123] width 95 height 19
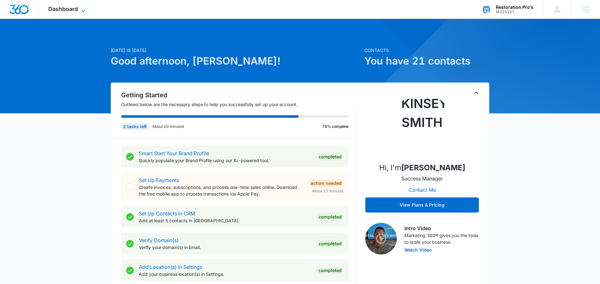
click at [69, 12] on span "Dashboard" at bounding box center [63, 9] width 30 height 7
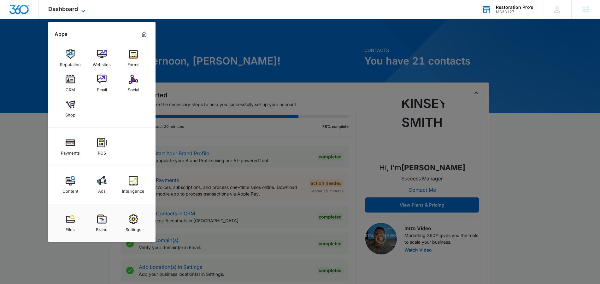
click at [64, 10] on span "Dashboard" at bounding box center [63, 9] width 30 height 7
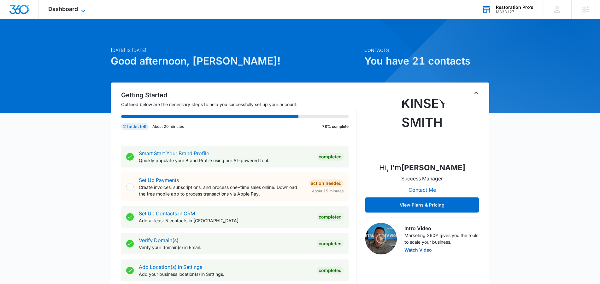
click at [56, 7] on span "Dashboard" at bounding box center [63, 9] width 30 height 7
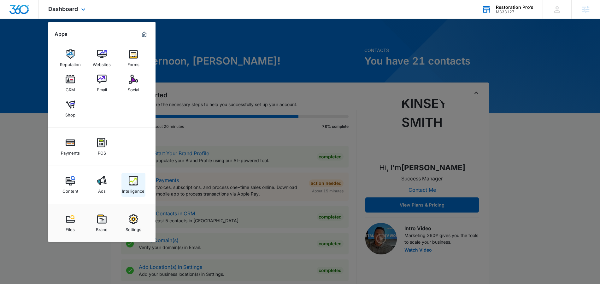
click at [132, 184] on img at bounding box center [133, 180] width 9 height 9
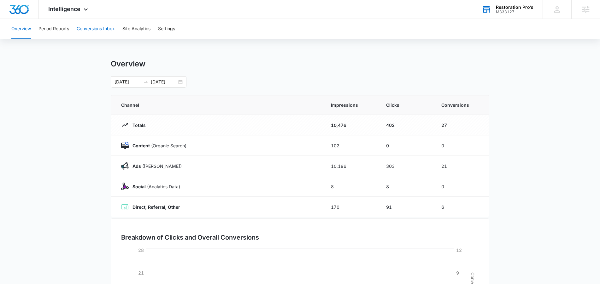
click at [108, 26] on button "Conversions Inbox" at bounding box center [96, 29] width 38 height 20
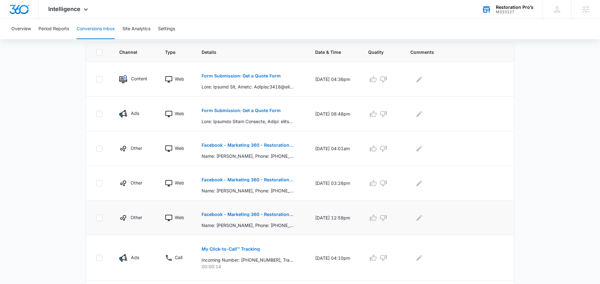
scroll to position [135, 0]
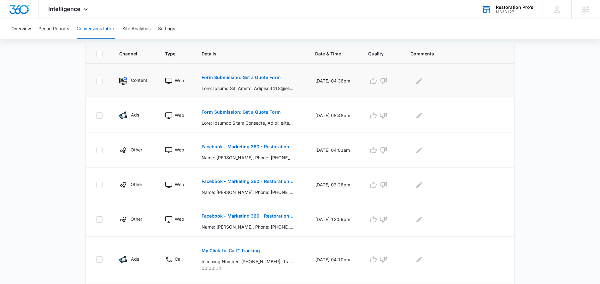
click at [251, 77] on p "Form Submission: Get a Quote Form" at bounding box center [240, 77] width 79 height 4
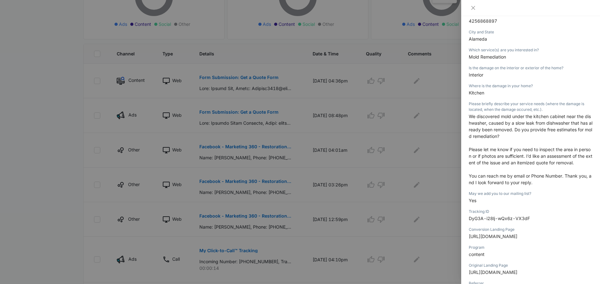
scroll to position [177, 0]
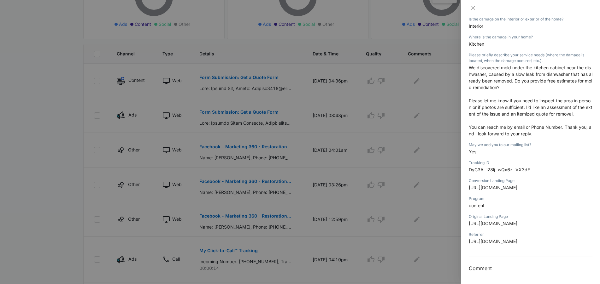
click at [510, 170] on span "DyG3A-i28lj-wQx6z-VX3dF" at bounding box center [498, 169] width 61 height 5
click at [473, 5] on icon "close" at bounding box center [472, 7] width 5 height 5
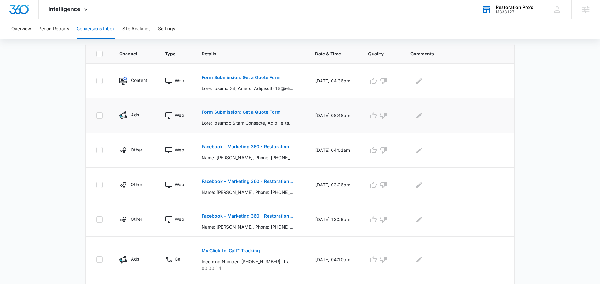
click at [242, 112] on p "Form Submission: Get a Quote Form" at bounding box center [240, 112] width 79 height 4
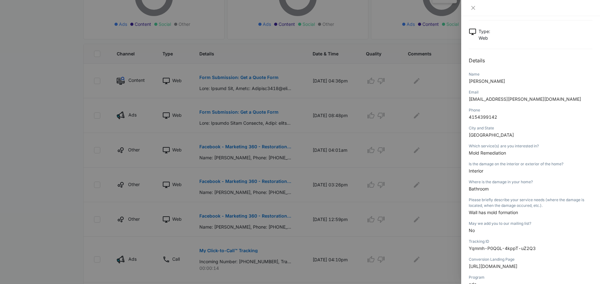
scroll to position [37, 0]
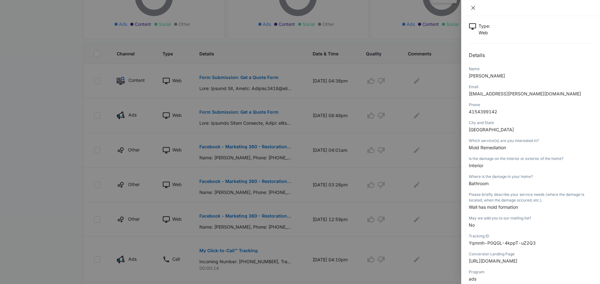
click at [473, 9] on icon "close" at bounding box center [473, 8] width 4 height 4
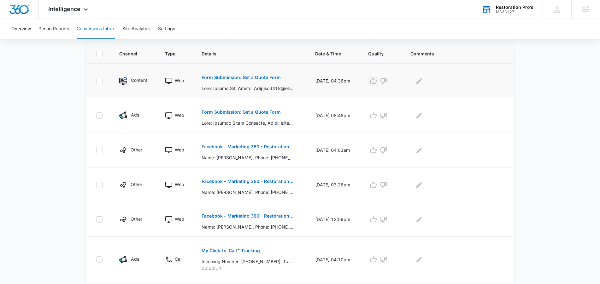
click at [377, 82] on icon "button" at bounding box center [373, 81] width 8 height 8
drag, startPoint x: 373, startPoint y: 115, endPoint x: 374, endPoint y: 119, distance: 4.3
click at [374, 115] on icon "button" at bounding box center [372, 115] width 7 height 6
click at [258, 147] on p "Facebook - Marketing 360 - Restoration Services" at bounding box center [247, 147] width 92 height 4
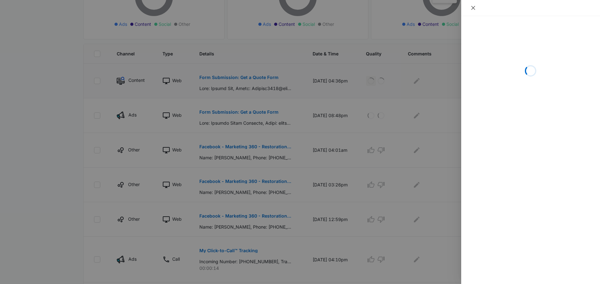
click at [472, 9] on icon "close" at bounding box center [472, 7] width 5 height 5
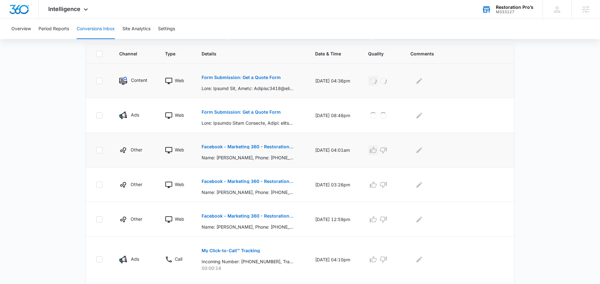
click at [375, 154] on icon "button" at bounding box center [373, 151] width 8 height 8
click at [268, 180] on p "Facebook - Marketing 360 - Restoration Services" at bounding box center [247, 181] width 92 height 4
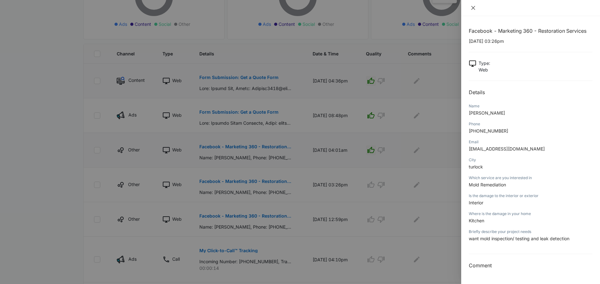
click at [473, 8] on icon "close" at bounding box center [473, 8] width 4 height 4
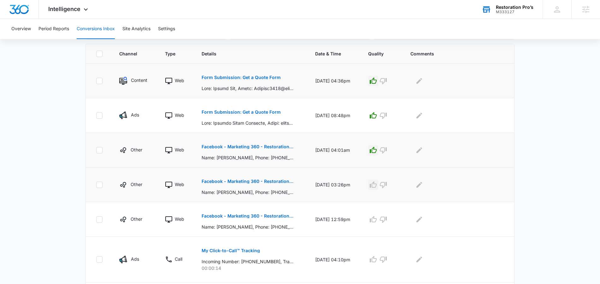
click at [377, 185] on icon "button" at bounding box center [373, 185] width 8 height 8
click at [257, 213] on button "Facebook - Marketing 360 - Restoration Services" at bounding box center [247, 216] width 92 height 15
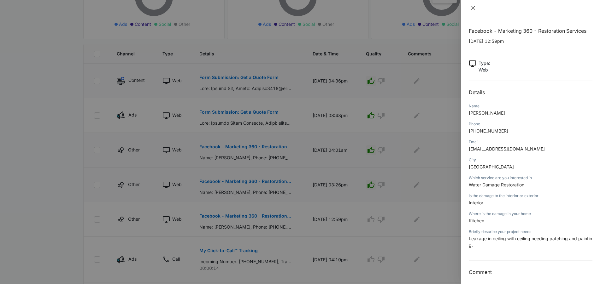
click at [474, 5] on icon "close" at bounding box center [472, 7] width 5 height 5
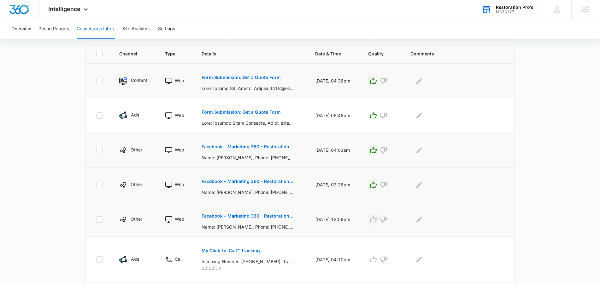
click at [376, 221] on icon "button" at bounding box center [373, 220] width 8 height 8
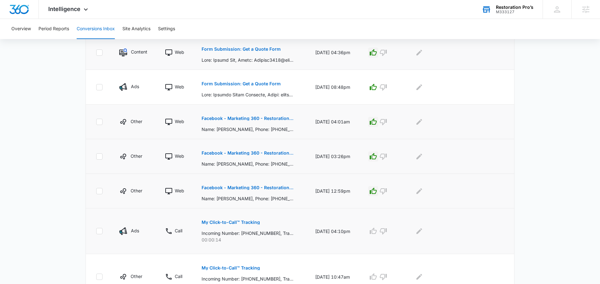
scroll to position [159, 0]
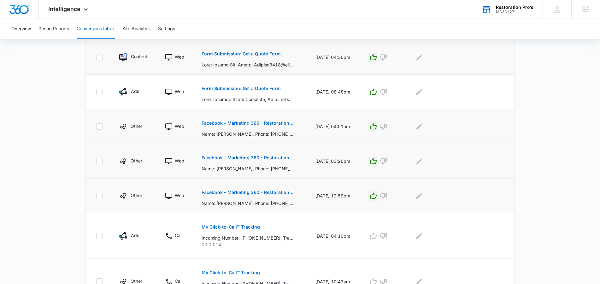
click at [514, 11] on div "M333127" at bounding box center [514, 12] width 38 height 4
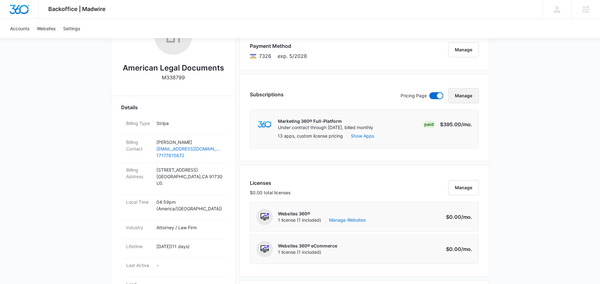
scroll to position [125, 0]
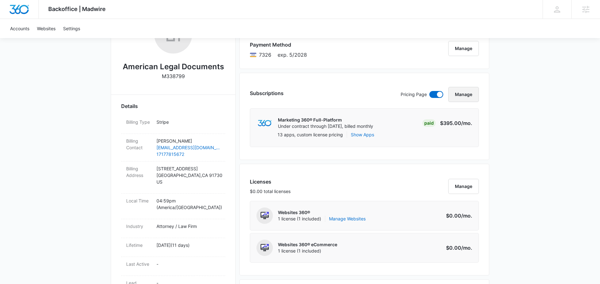
click at [466, 94] on button "Manage" at bounding box center [463, 94] width 31 height 15
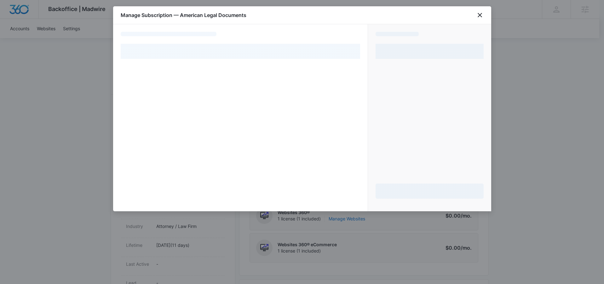
select select "pm_1SAvDNA4n8RTgNjUXcyJ7aL1"
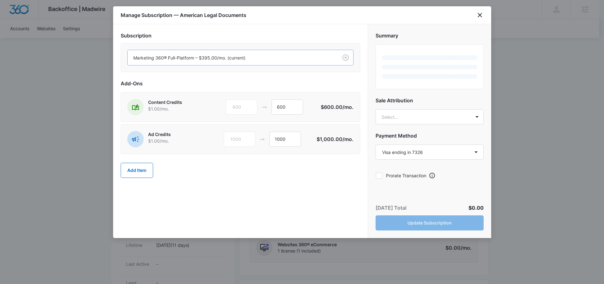
click at [219, 60] on div at bounding box center [231, 58] width 197 height 8
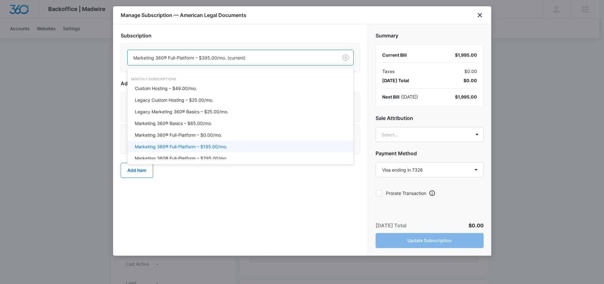
click at [186, 207] on div "Subscription Marketing 360® Full-Platform – $195.00/mo., 6 of 20. 20 results av…" at bounding box center [240, 140] width 255 height 232
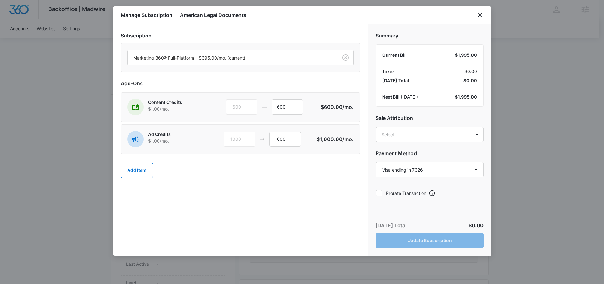
click at [146, 179] on div "Add Item" at bounding box center [241, 171] width 240 height 28
click at [146, 174] on button "Add Item" at bounding box center [137, 170] width 32 height 15
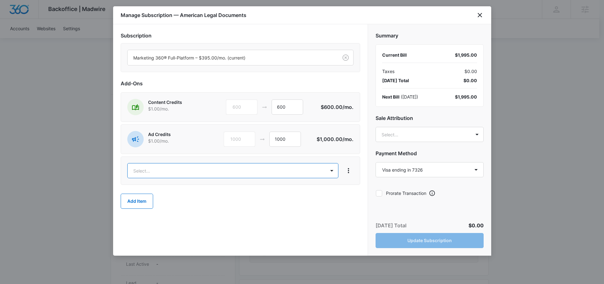
type input "l"
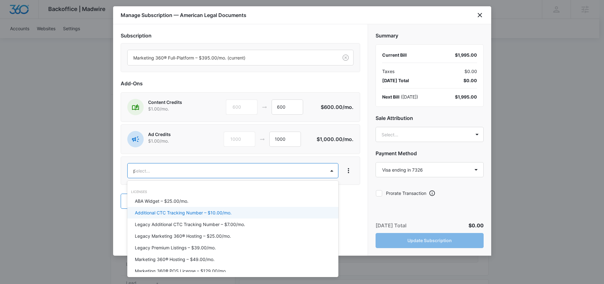
type input "pre"
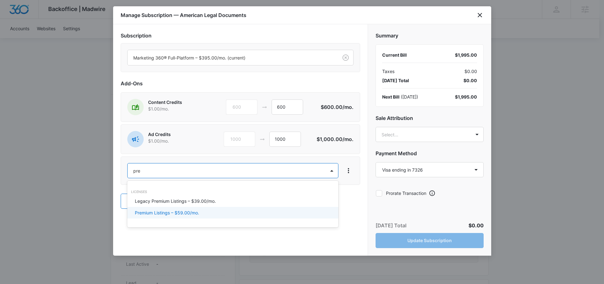
click at [195, 210] on p "Premium Listings – $59.00/mo." at bounding box center [167, 213] width 64 height 7
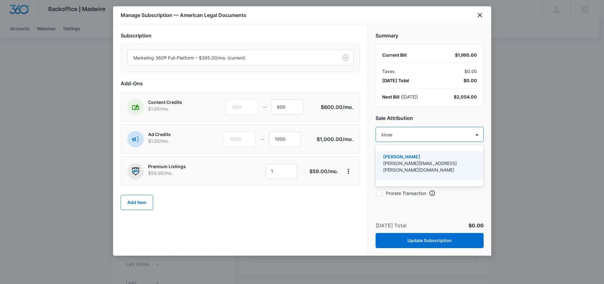
type input "[PERSON_NAME]"
click at [410, 163] on p "[PERSON_NAME][EMAIL_ADDRESS][PERSON_NAME][DOMAIN_NAME]" at bounding box center [429, 166] width 92 height 13
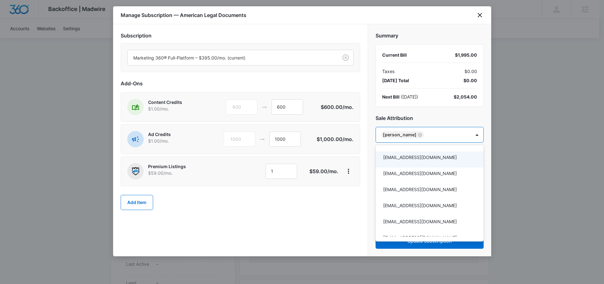
click at [348, 212] on div at bounding box center [302, 142] width 604 height 284
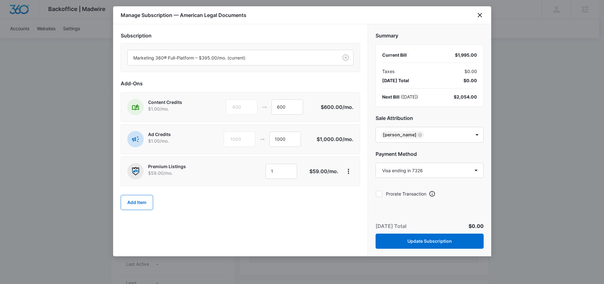
click at [382, 196] on div at bounding box center [379, 194] width 6 height 6
click at [376, 194] on input "Prorate Transaction" at bounding box center [376, 194] width 0 height 0
checkbox input "true"
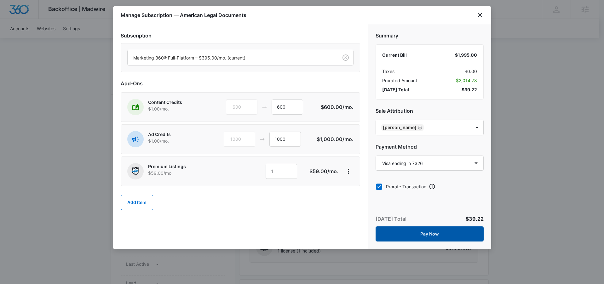
click at [446, 237] on button "Pay Now" at bounding box center [430, 234] width 108 height 15
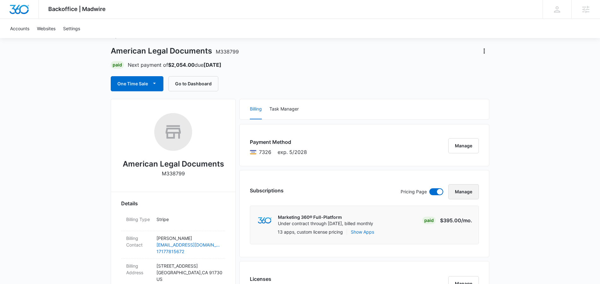
scroll to position [0, 0]
